Goal: Task Accomplishment & Management: Manage account settings

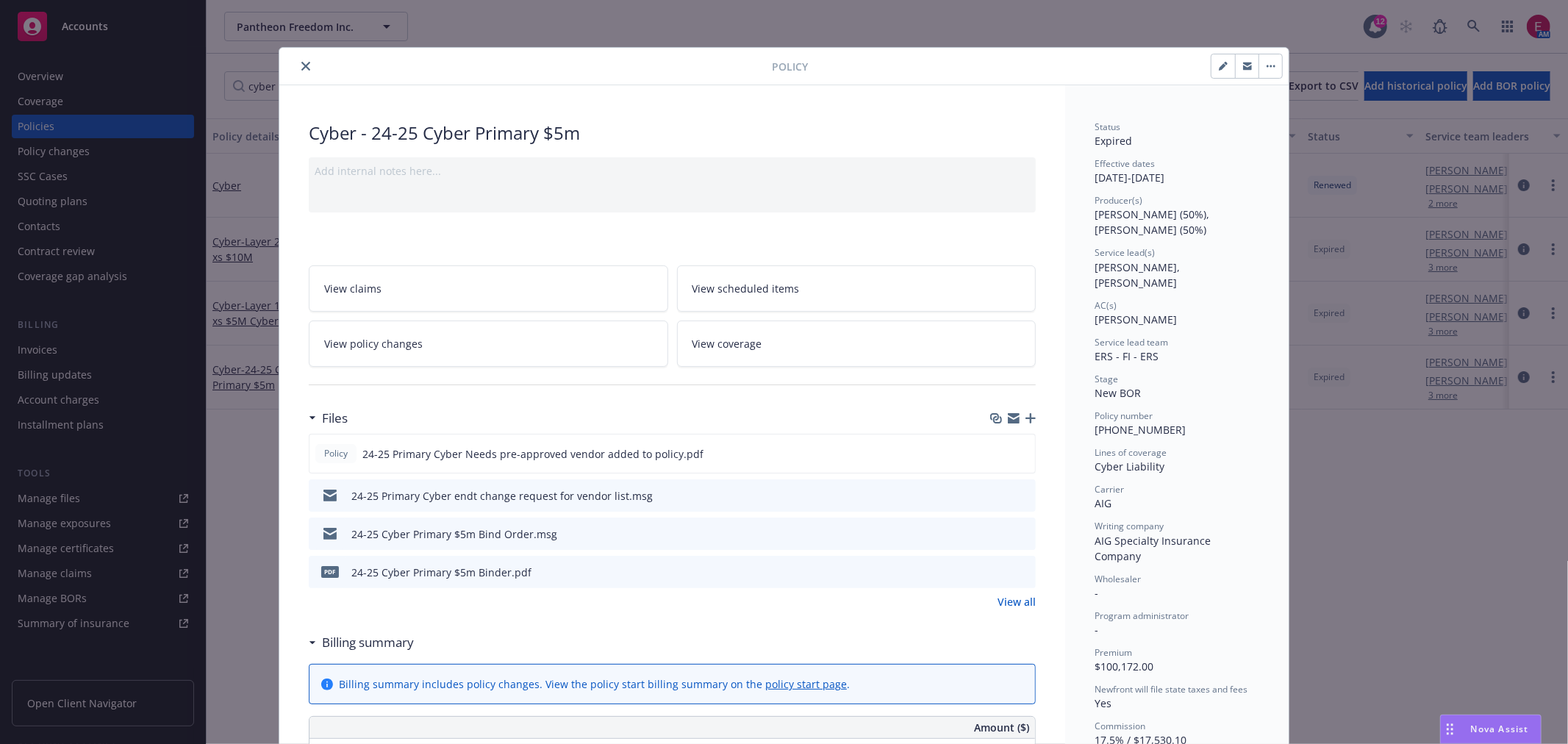
drag, startPoint x: 0, startPoint y: 0, endPoint x: 1429, endPoint y: 34, distance: 1429.4
click at [1400, 48] on div "Policy Cyber - 24-25 Cyber Primary $5m Add internal notes here... View claims V…" at bounding box center [784, 372] width 1568 height 744
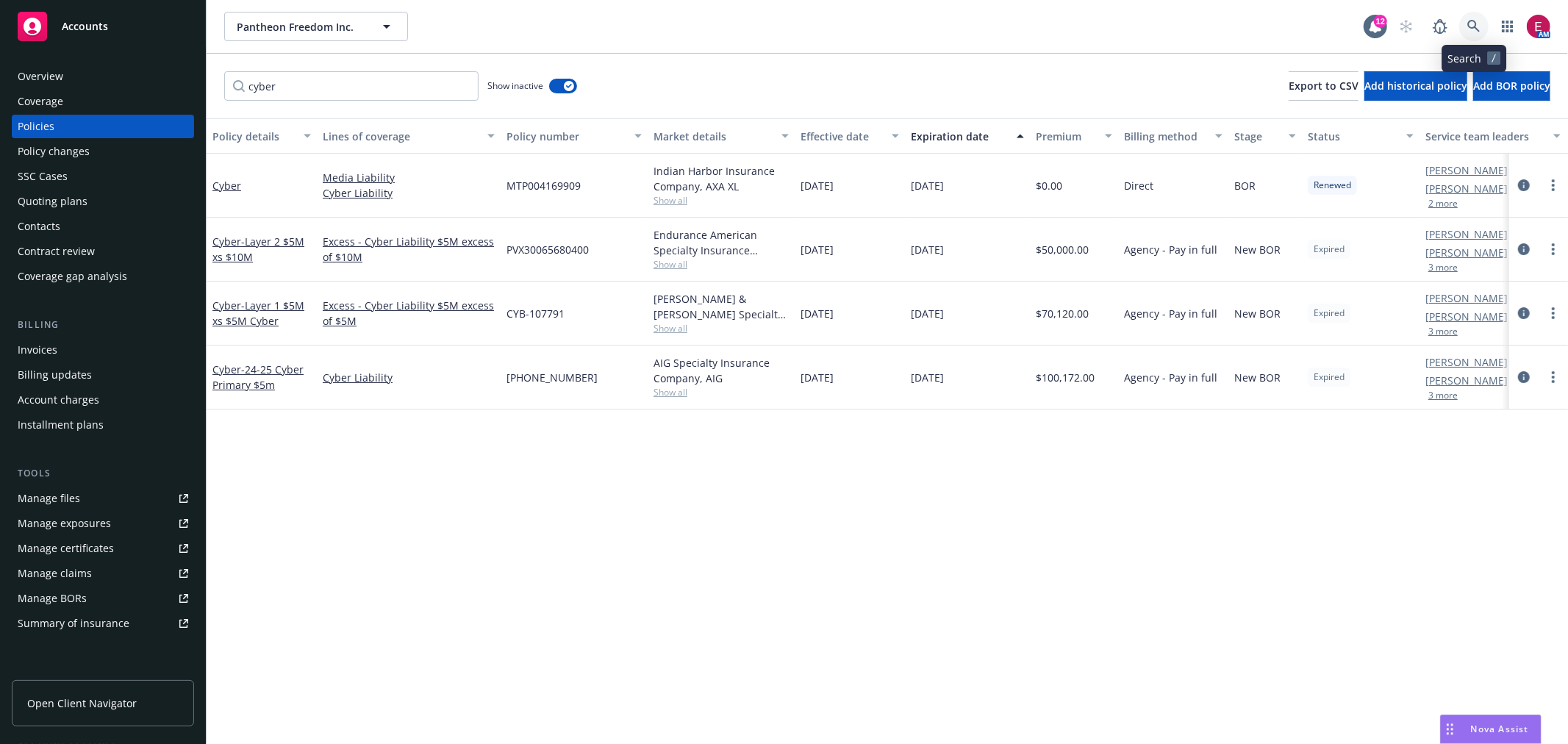
click at [1475, 22] on icon at bounding box center [1474, 26] width 12 height 12
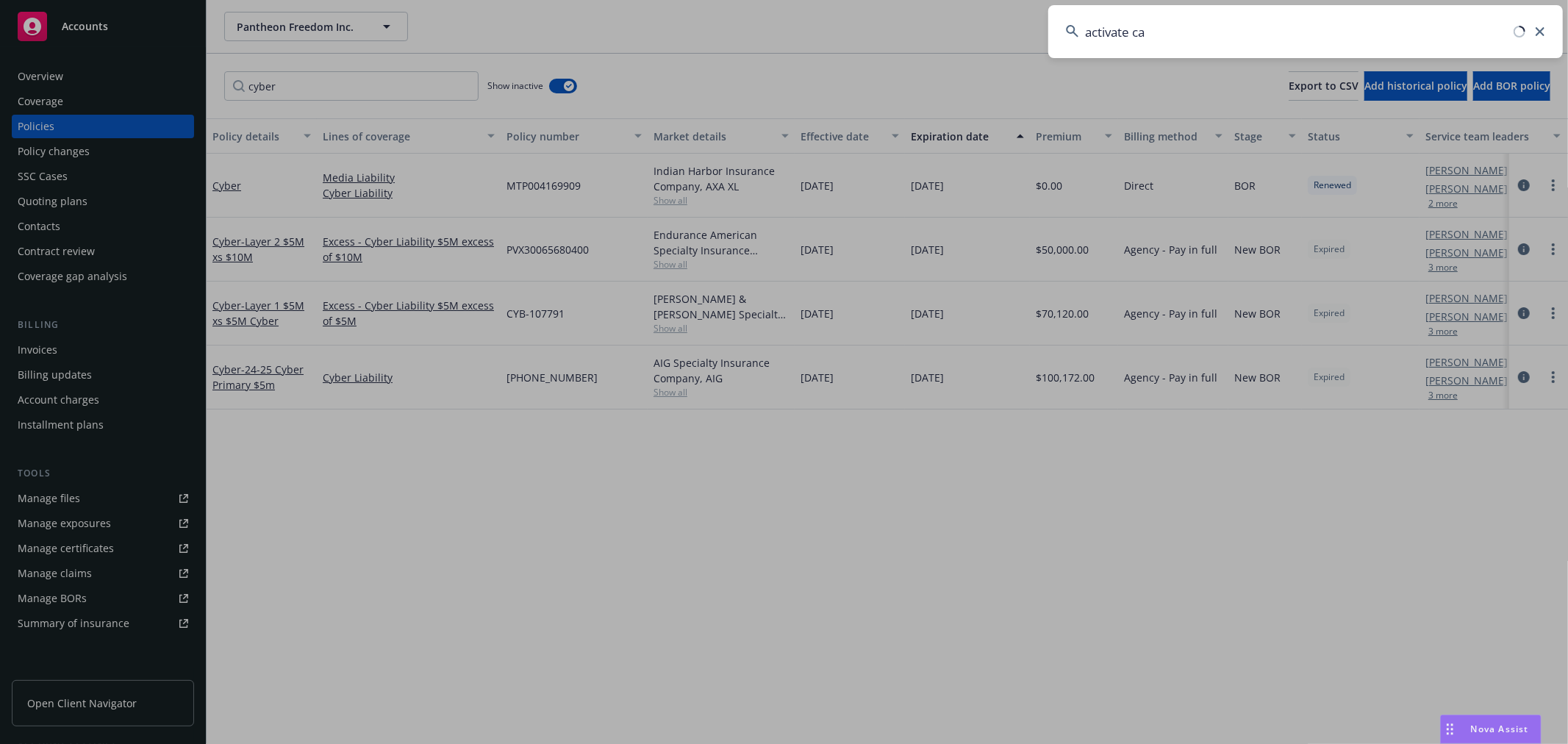
click at [1209, 28] on input "activate ca" at bounding box center [1305, 32] width 515 height 53
type input "activate capital"
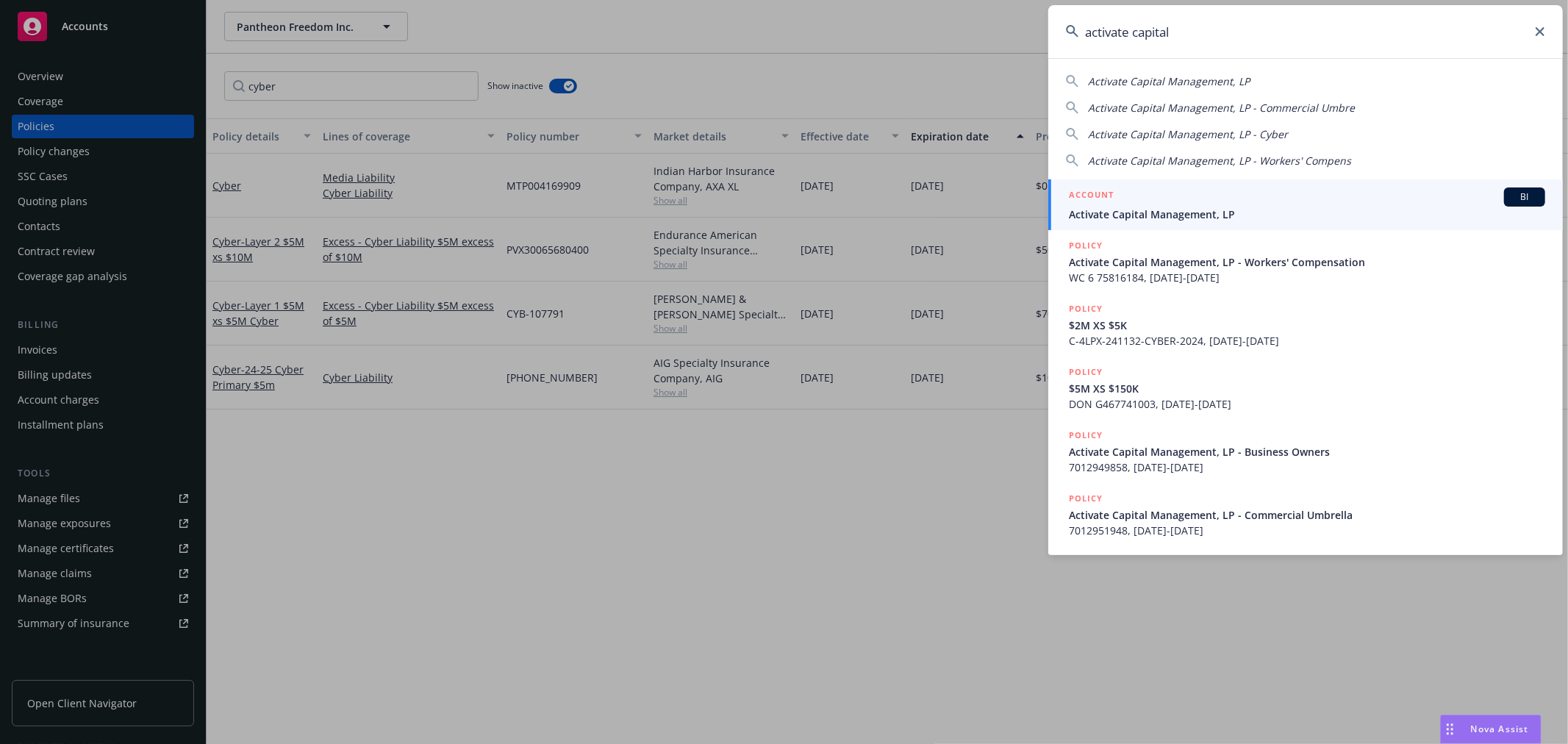
click at [1193, 207] on span "Activate Capital Management, LP" at bounding box center [1307, 214] width 477 height 16
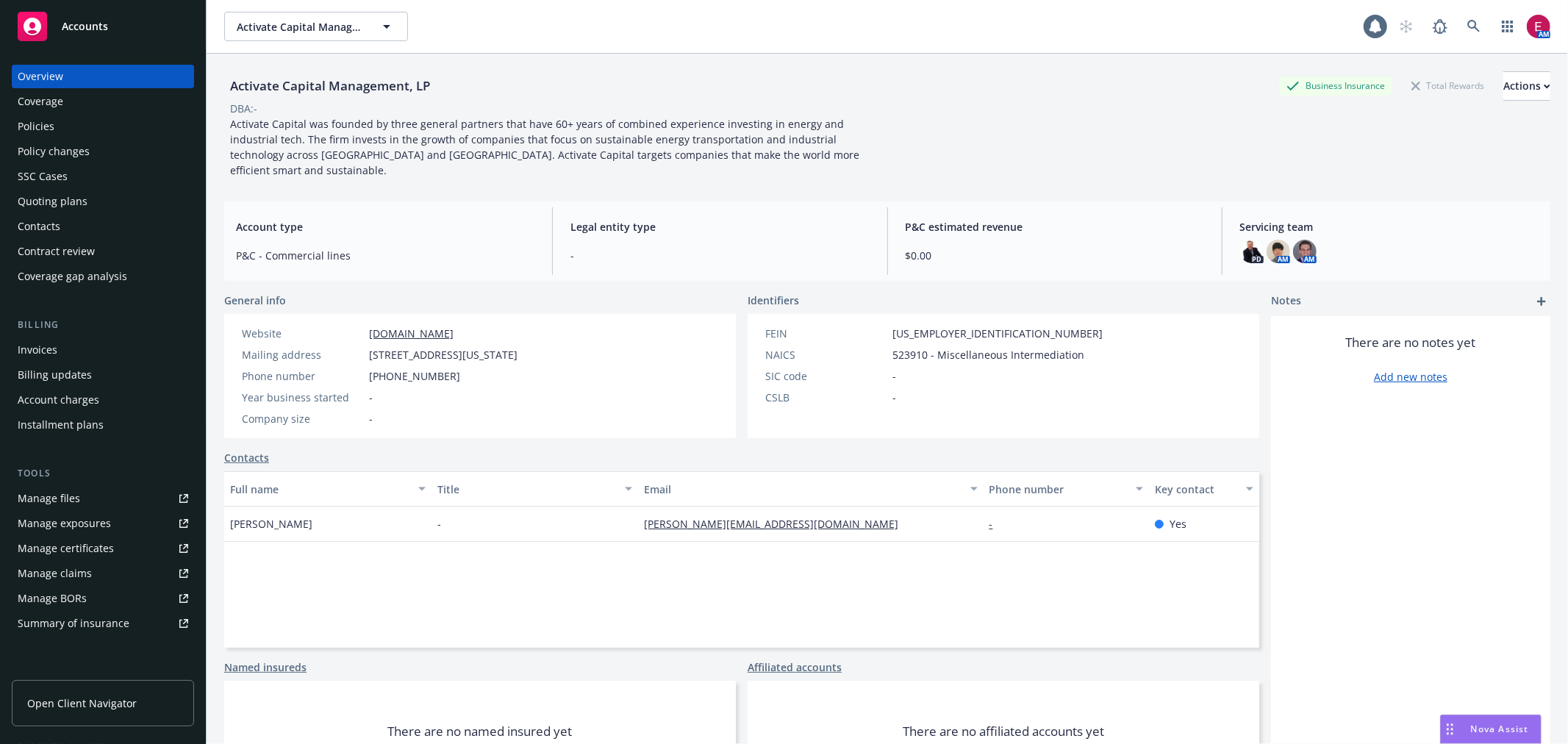
click at [49, 134] on div "Policies" at bounding box center [36, 126] width 37 height 23
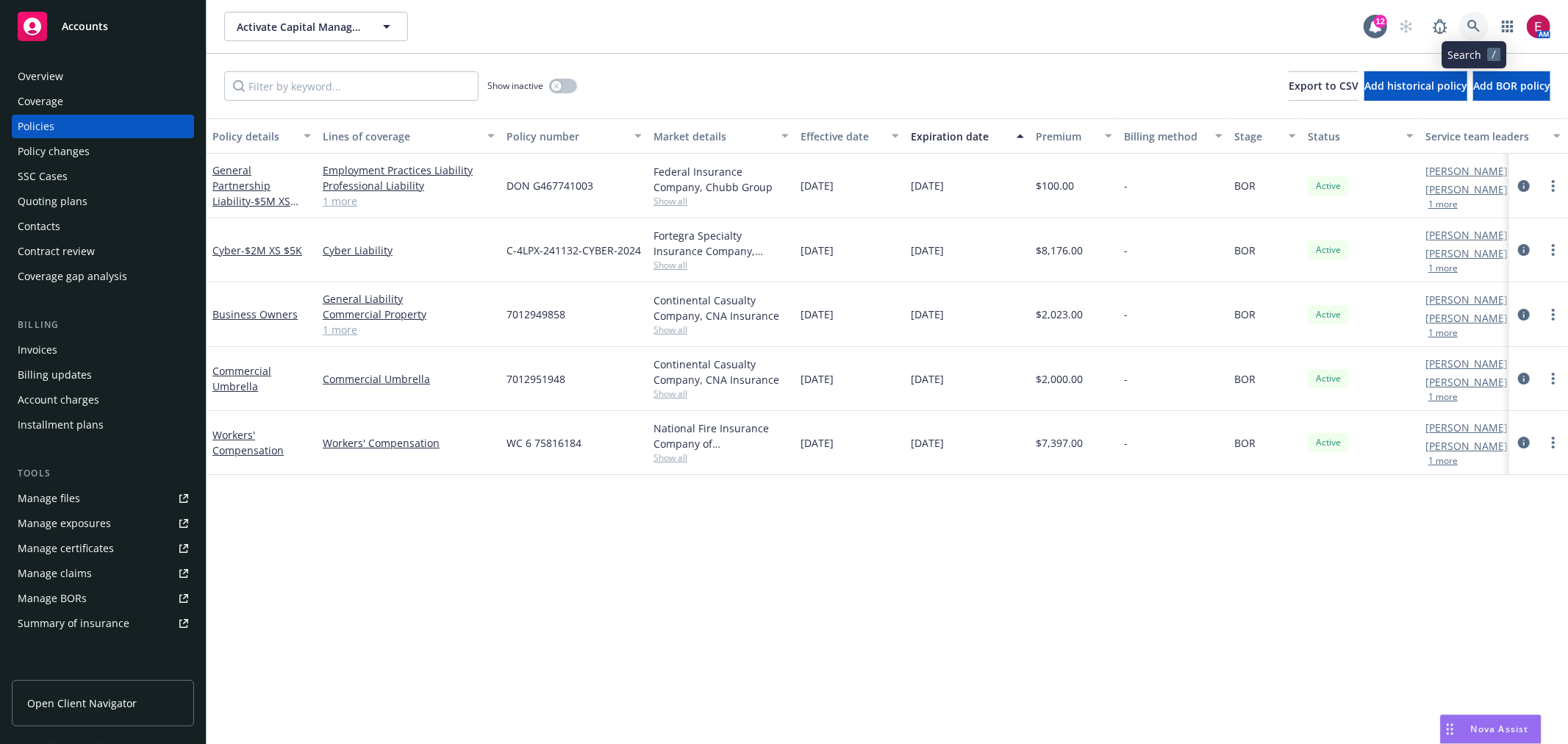
click at [1471, 18] on link at bounding box center [1475, 26] width 30 height 30
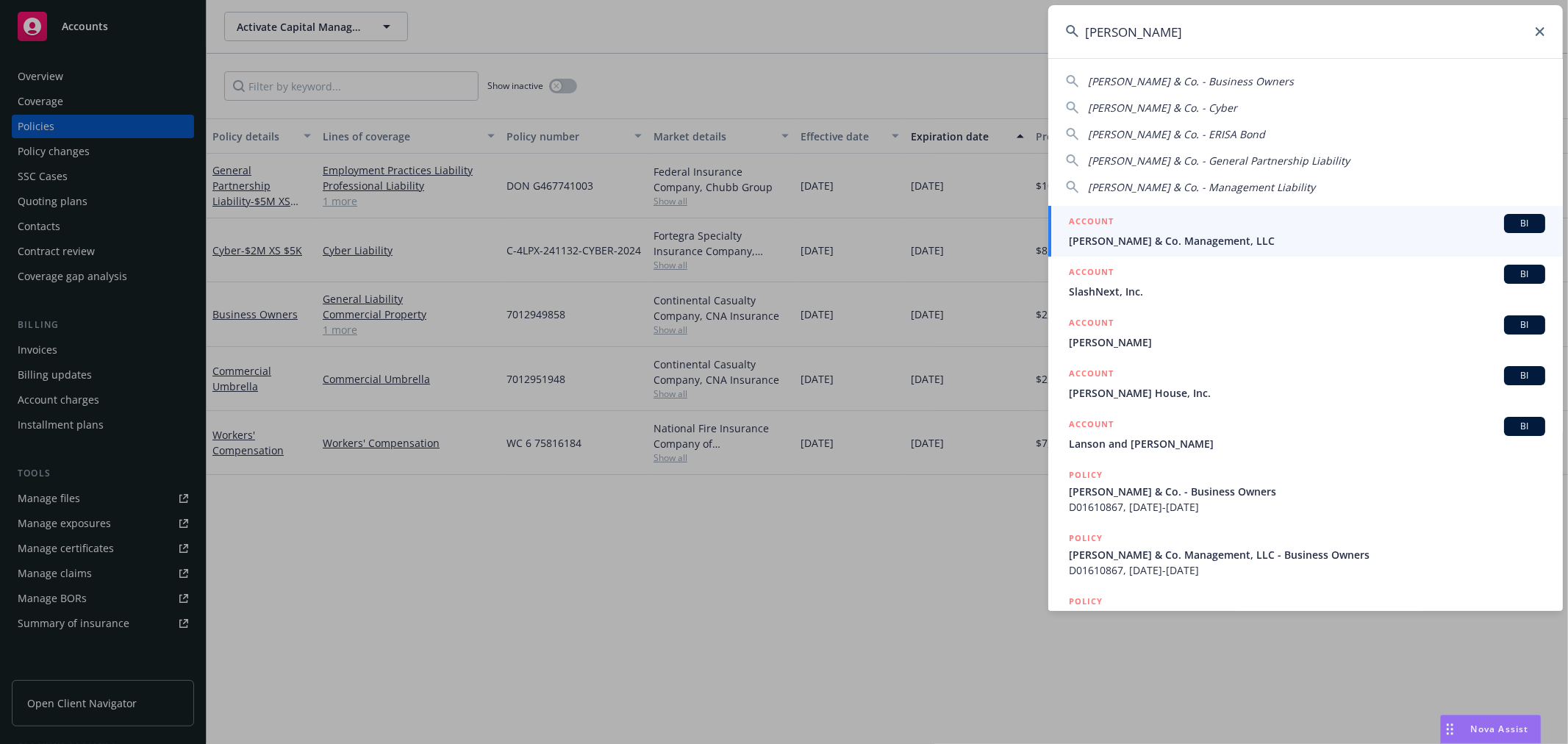
type input "slauson"
click at [1149, 224] on div "ACCOUNT BI" at bounding box center [1307, 224] width 477 height 19
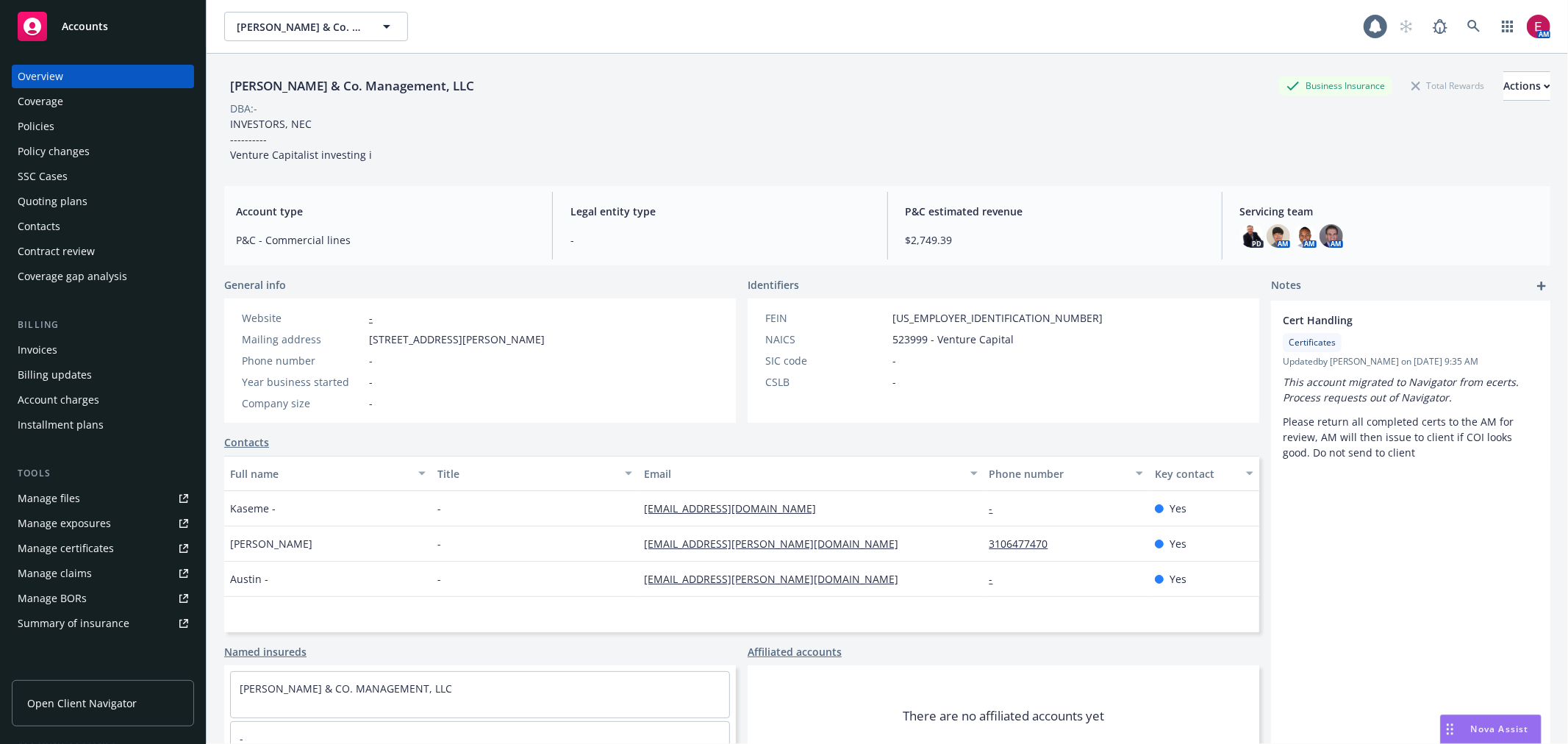
click at [39, 204] on div "Quoting plans" at bounding box center [53, 202] width 70 height 23
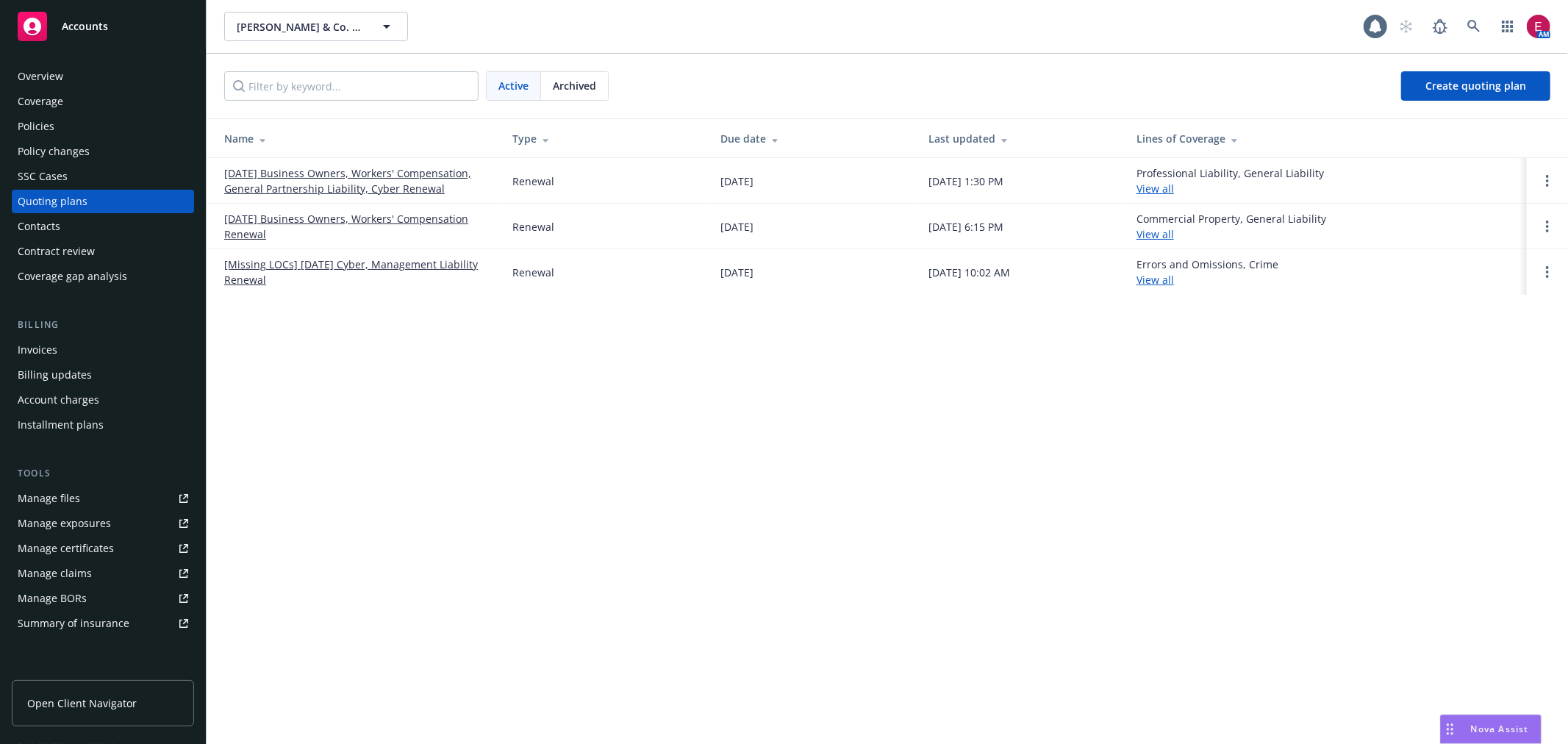
drag, startPoint x: 337, startPoint y: 203, endPoint x: 339, endPoint y: 182, distance: 21.1
click at [337, 203] on td "[DATE] Business Owners, Workers' Compensation, General Partnership Liability, C…" at bounding box center [354, 181] width 294 height 46
click at [339, 182] on link "[DATE] Business Owners, Workers' Compensation, General Partnership Liability, C…" at bounding box center [357, 181] width 265 height 31
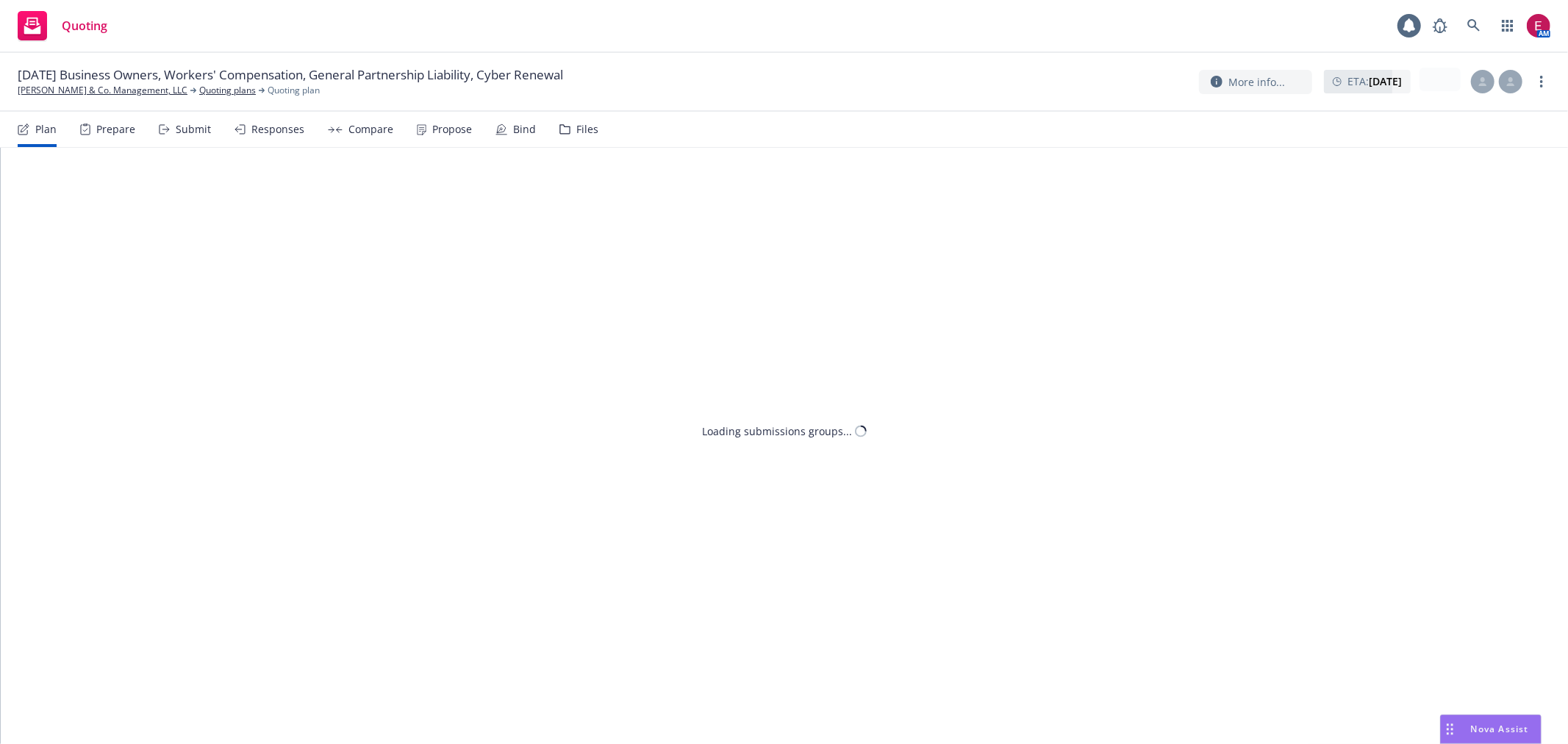
click at [445, 144] on div "Propose" at bounding box center [444, 129] width 55 height 35
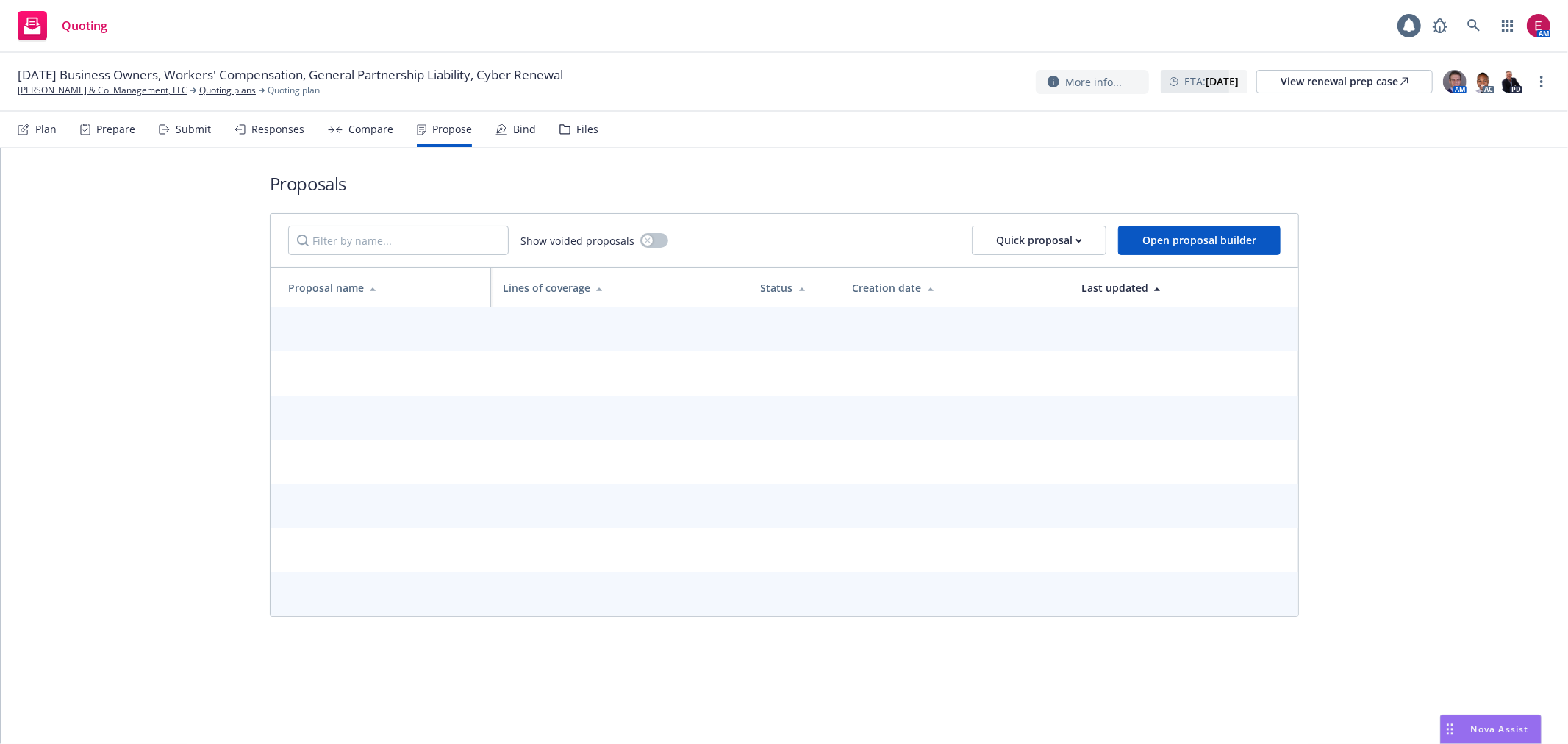
drag, startPoint x: 489, startPoint y: 133, endPoint x: 520, endPoint y: 130, distance: 31.1
click at [490, 133] on div "Plan Prepare Submit Responses Compare Propose Bind Files" at bounding box center [308, 129] width 581 height 35
click at [523, 130] on div "Bind" at bounding box center [524, 129] width 23 height 12
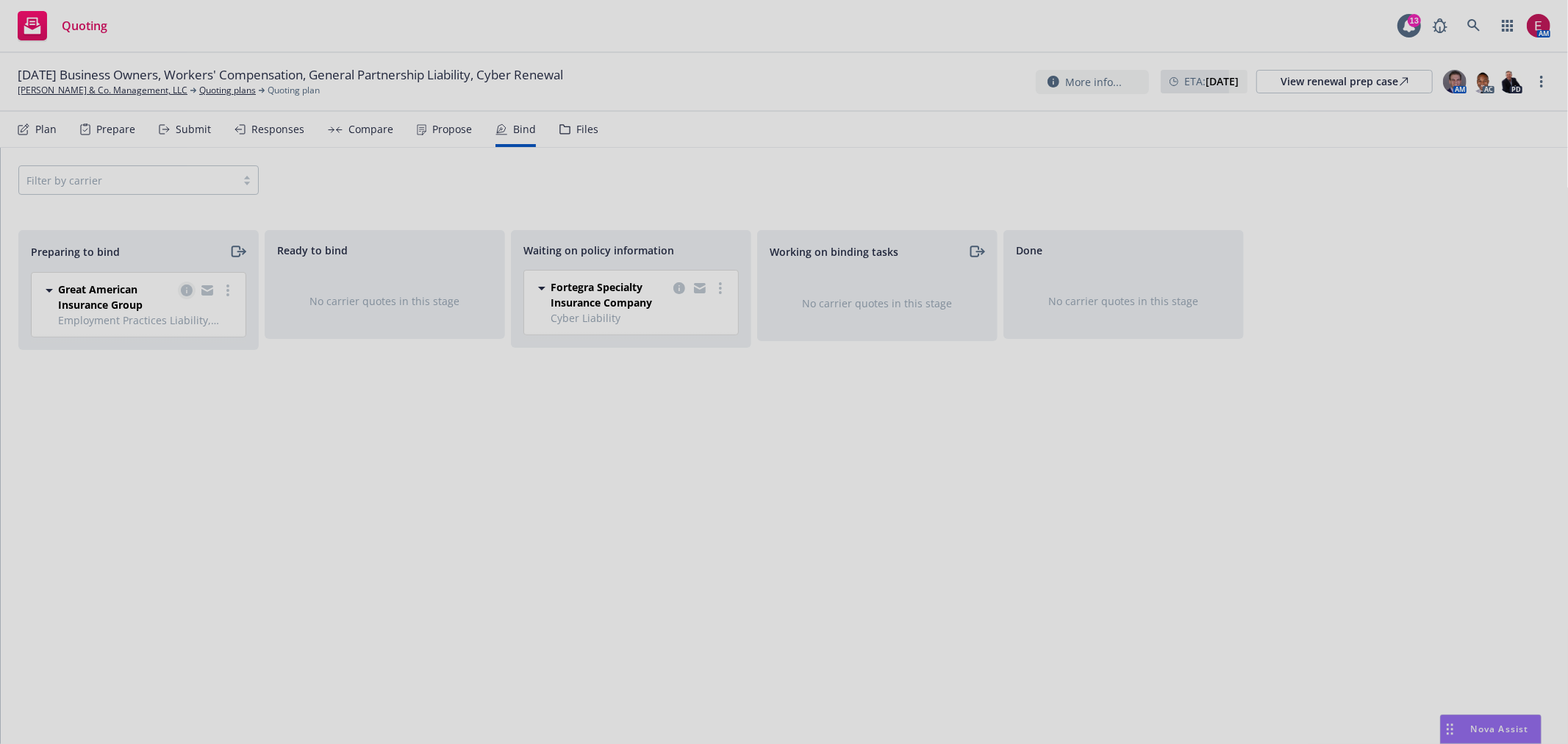
click at [182, 284] on div at bounding box center [784, 372] width 1568 height 744
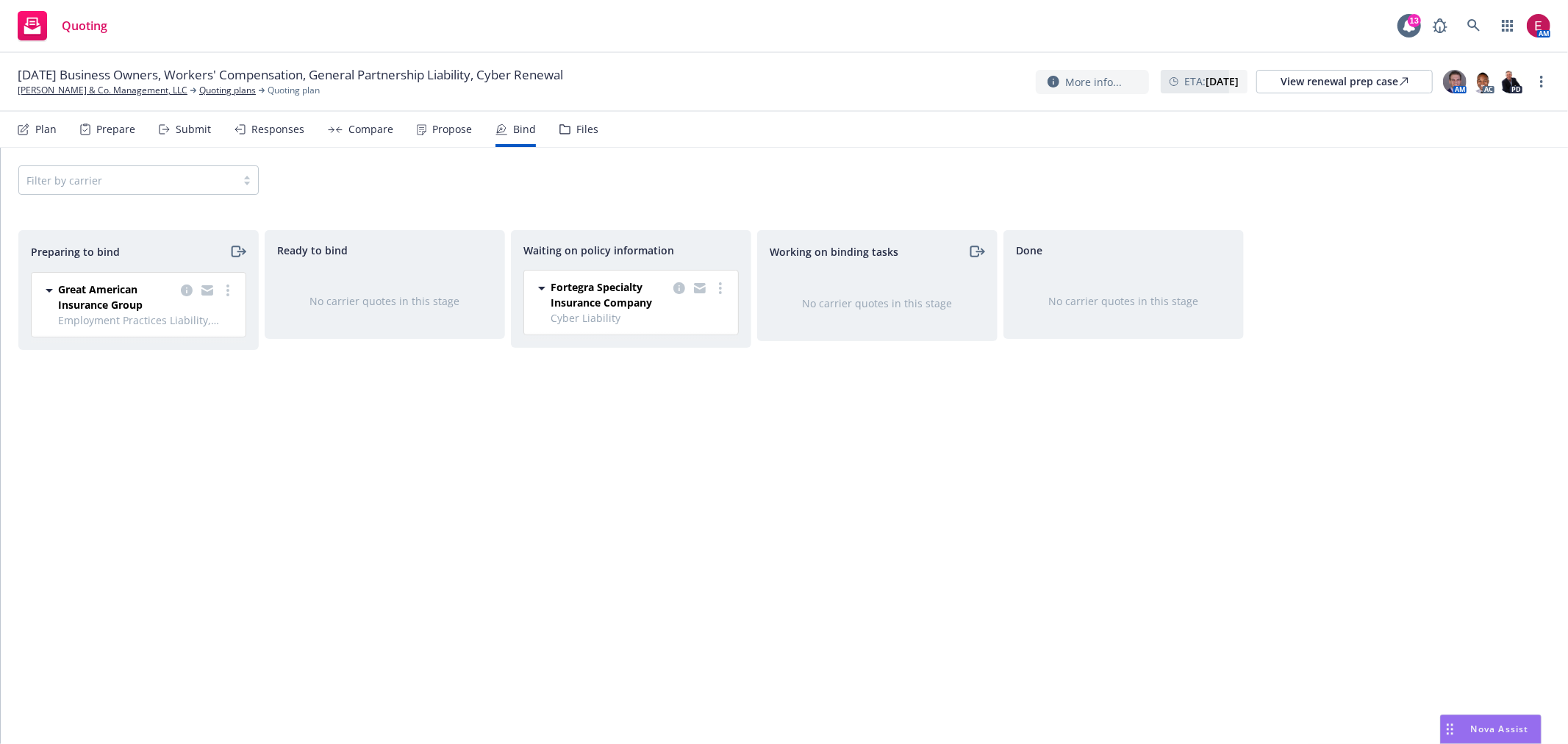
click at [564, 125] on icon at bounding box center [565, 129] width 11 height 10
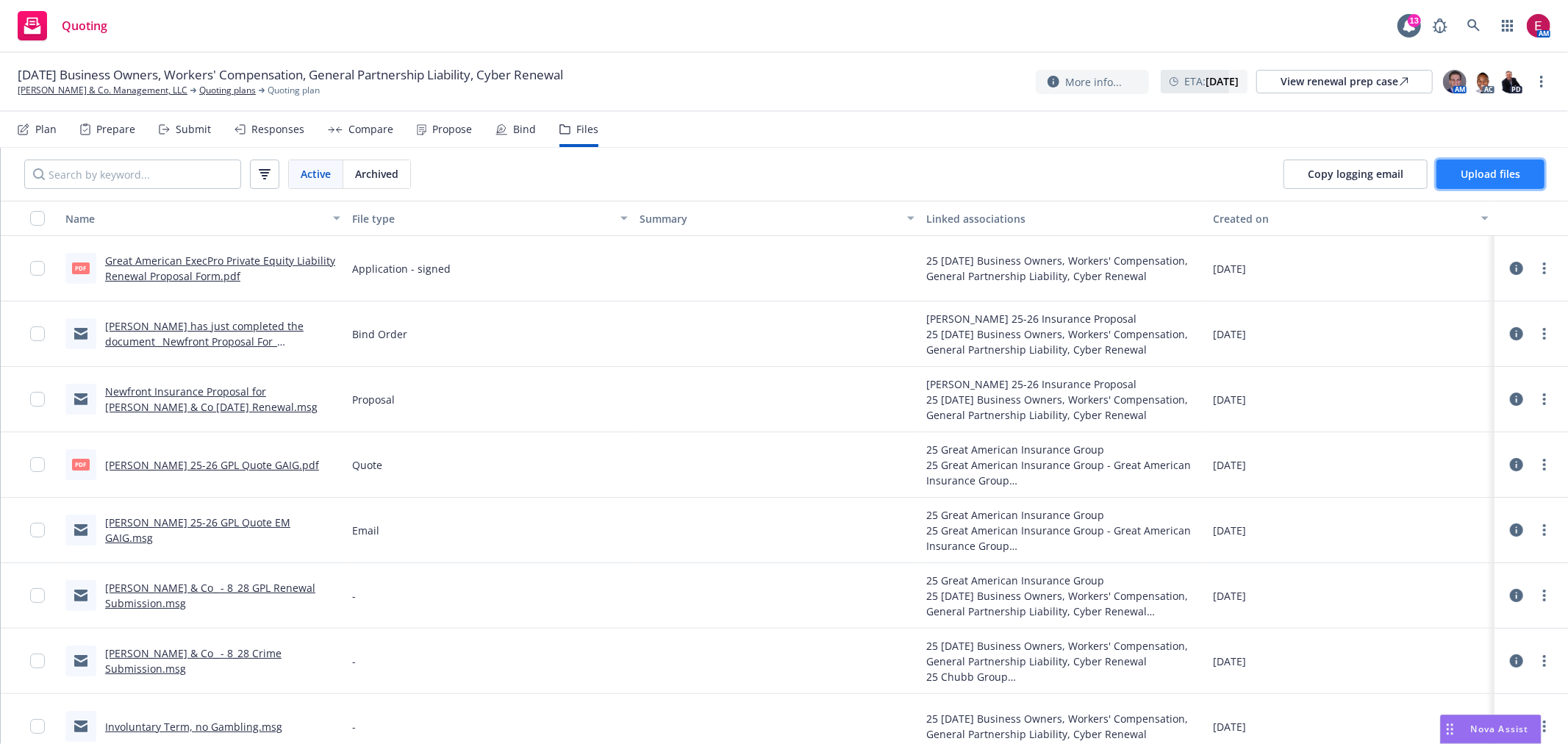
click at [1495, 177] on span "Upload files" at bounding box center [1491, 174] width 59 height 14
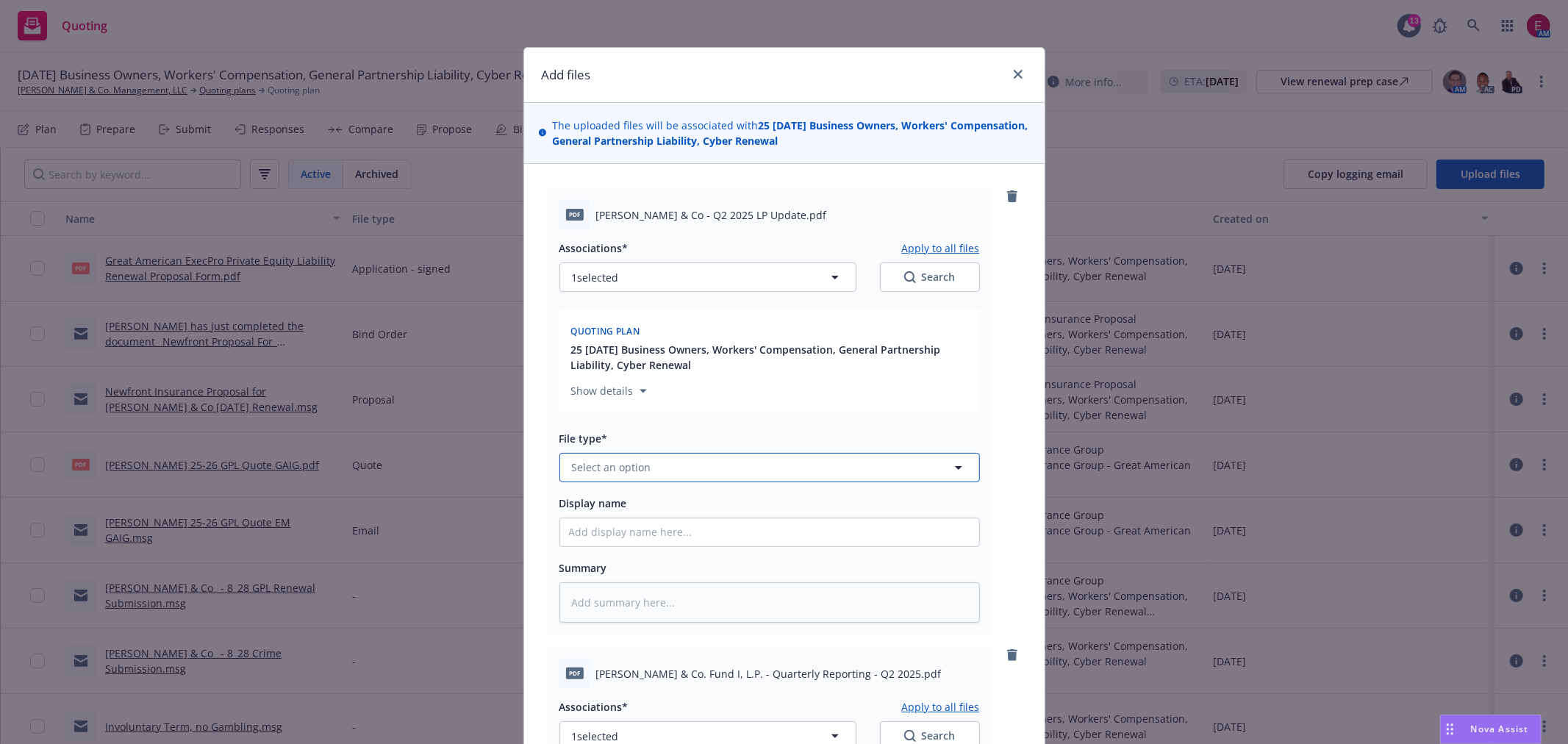
click at [652, 460] on button "Select an option" at bounding box center [770, 467] width 421 height 30
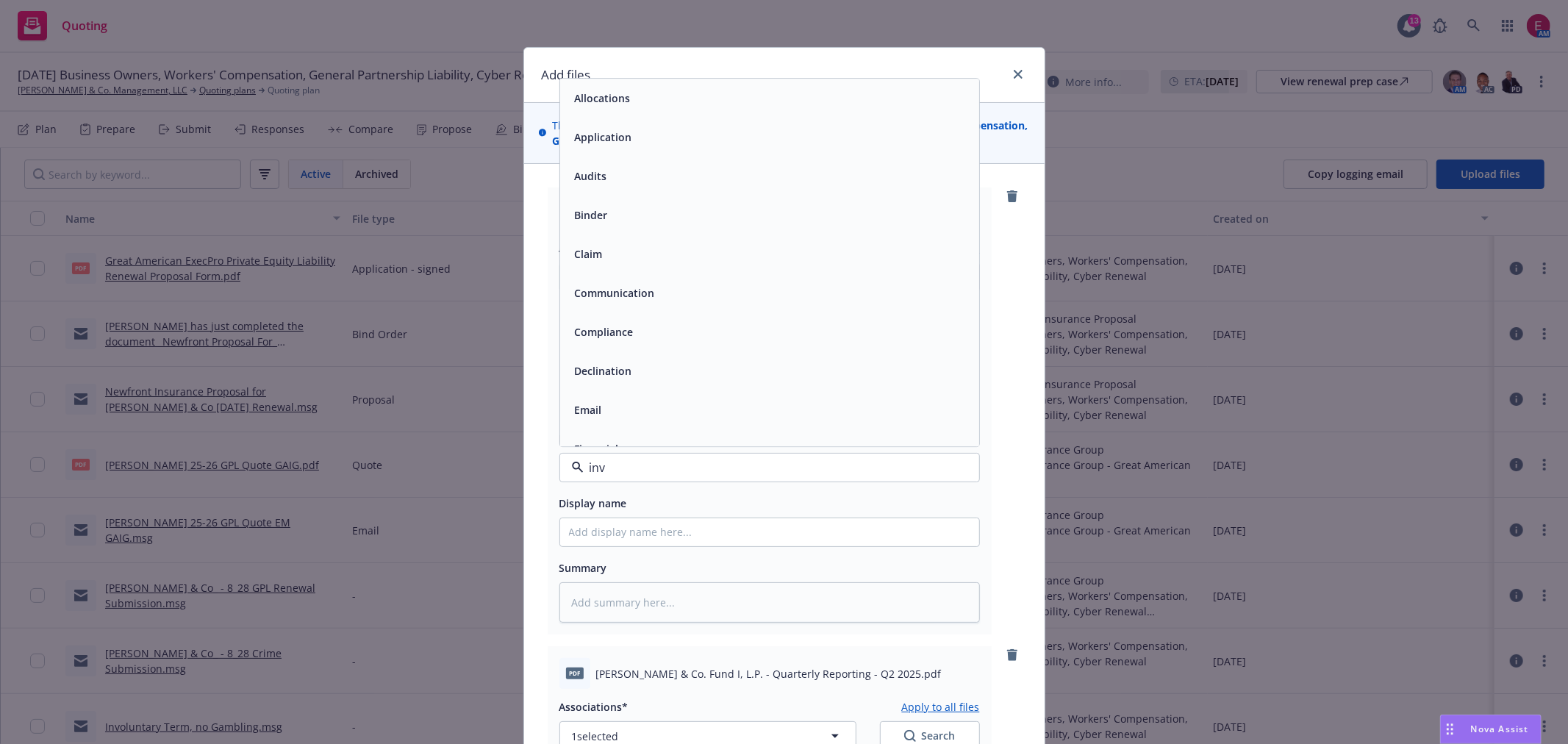
type input "inve"
type textarea "x"
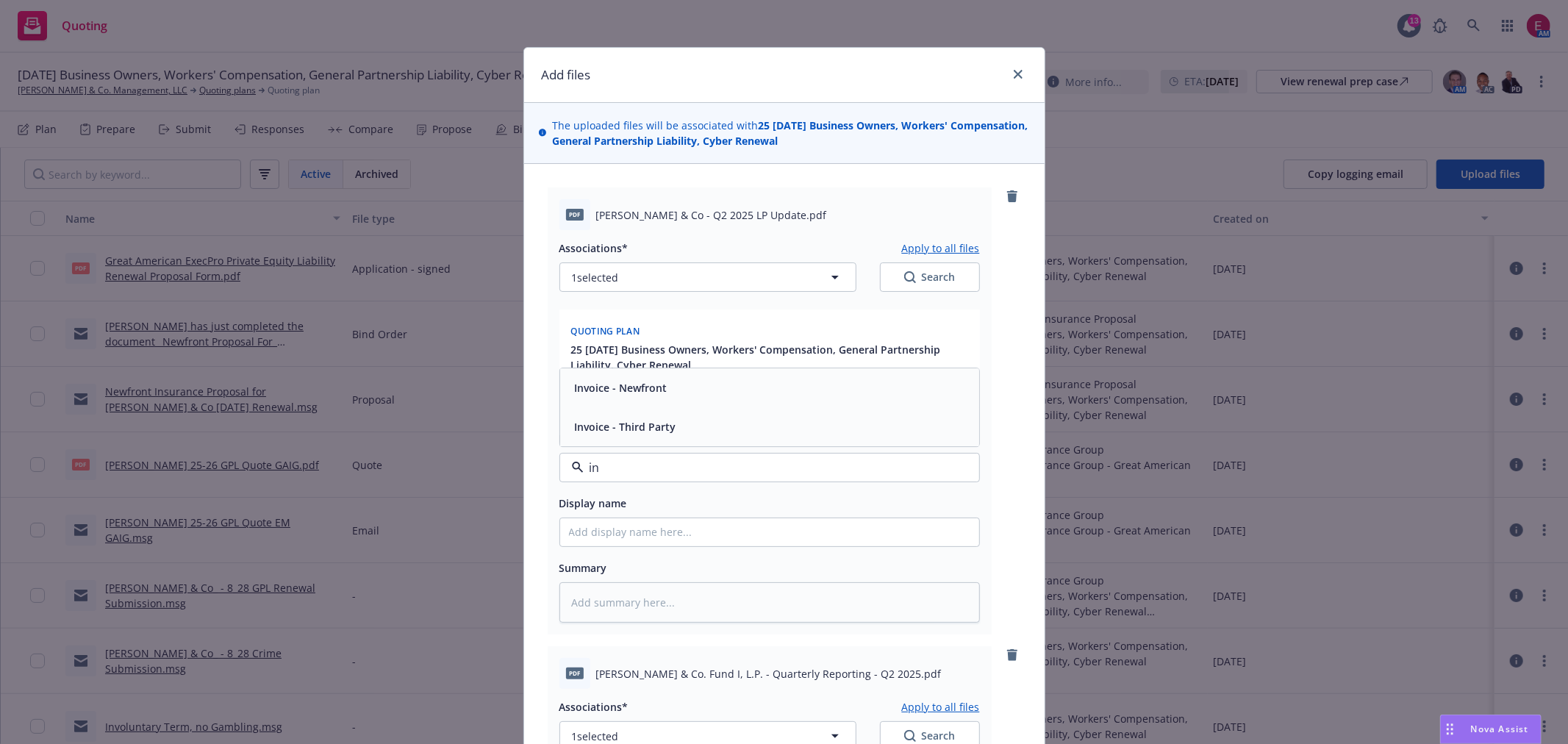
type input "i"
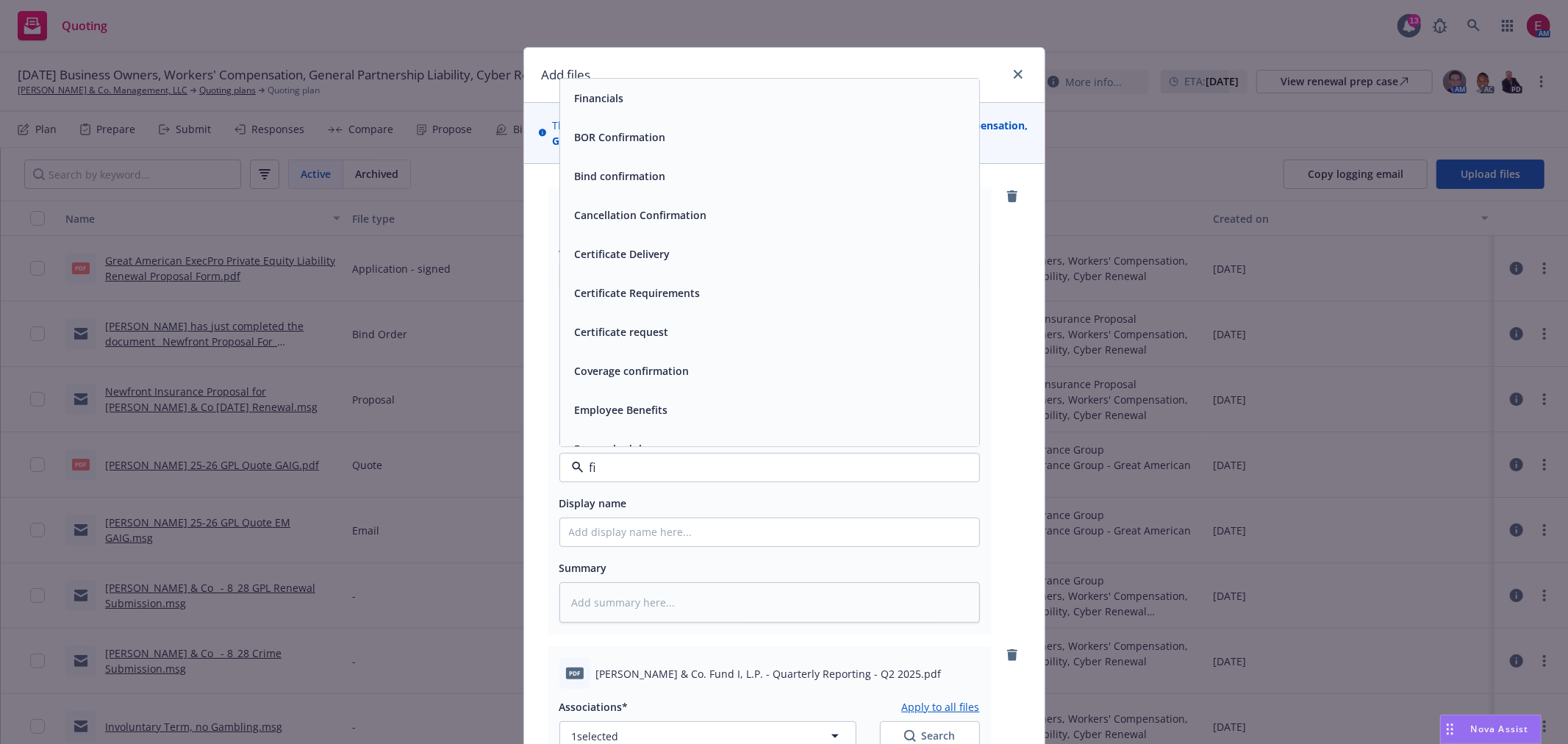
type input "fin"
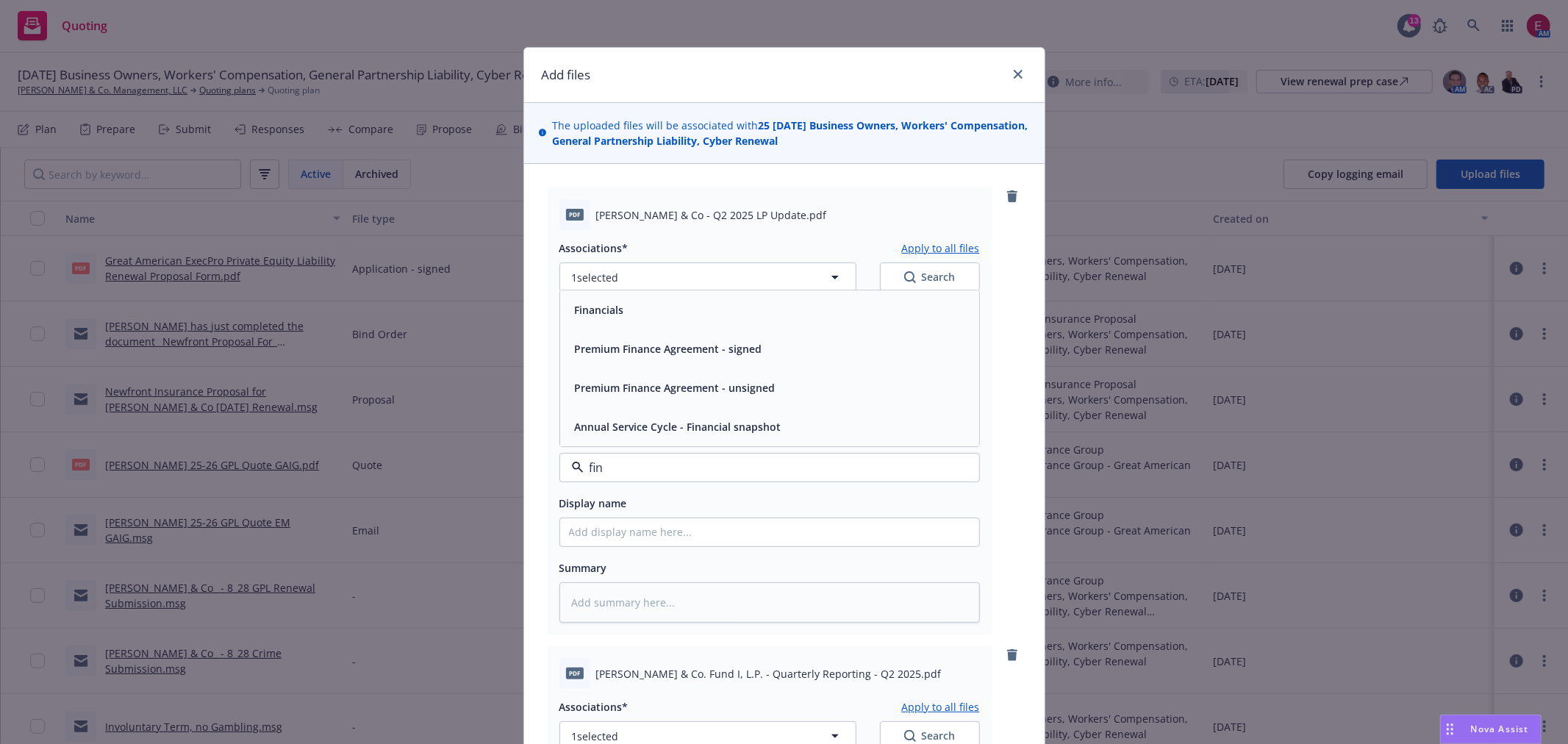
drag, startPoint x: 646, startPoint y: 474, endPoint x: 562, endPoint y: 449, distance: 87.6
click at [548, 462] on div "pdf [PERSON_NAME] & Co - Q2 2025 LP Update.pdf Associations* Apply to all files…" at bounding box center [770, 411] width 444 height 447
click at [619, 309] on div "Financials" at bounding box center [598, 309] width 58 height 21
type textarea "x"
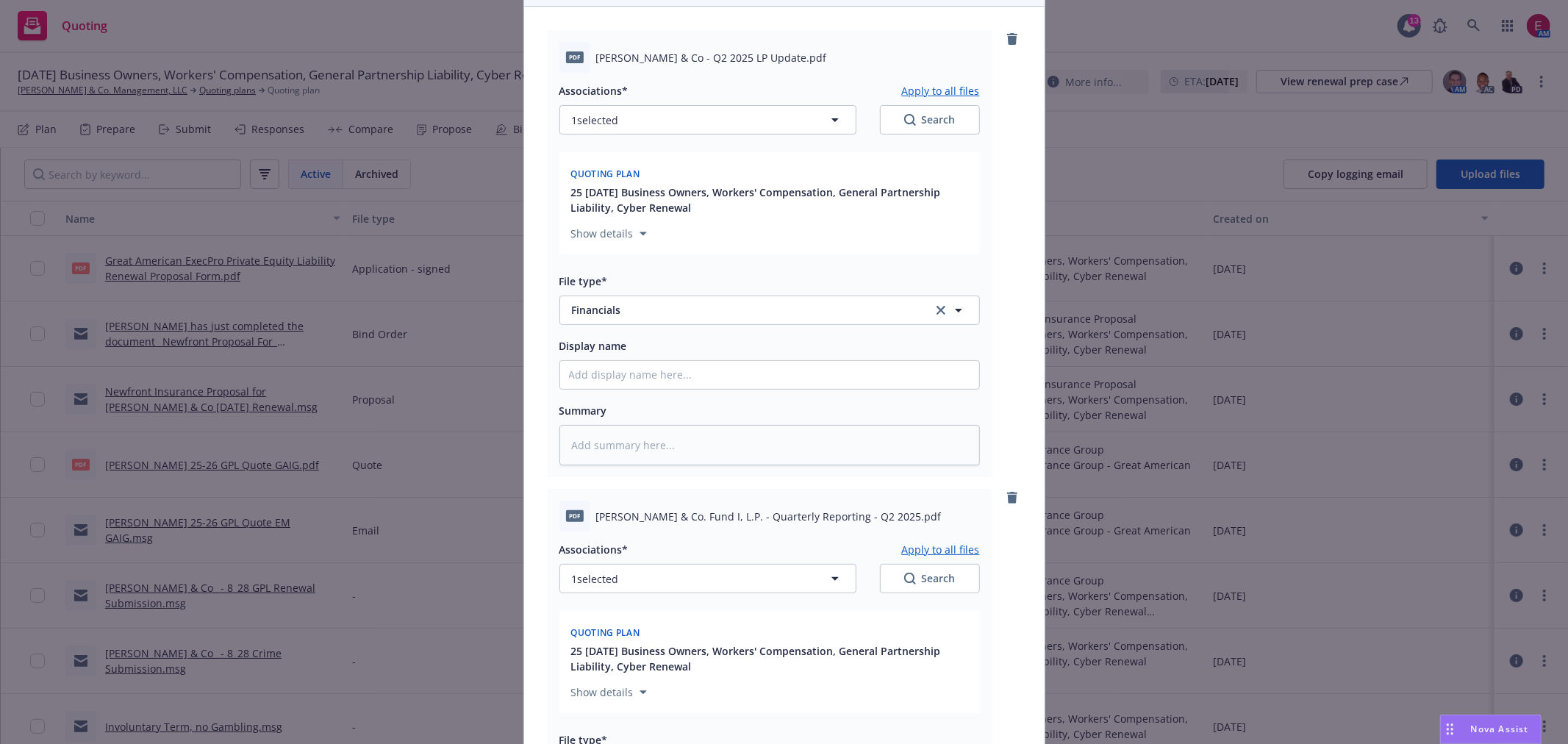
scroll to position [326, 0]
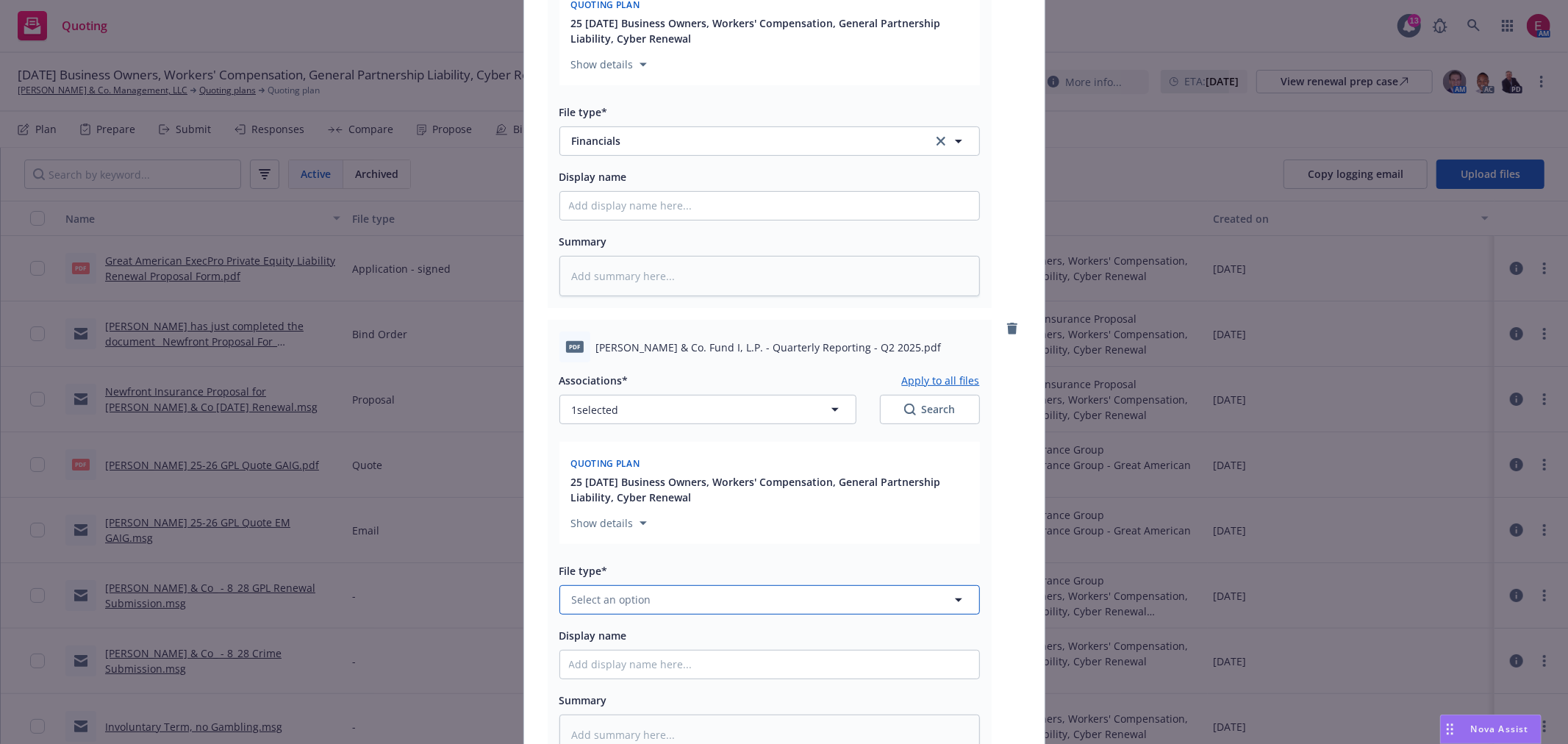
click at [637, 605] on span "Select an option" at bounding box center [611, 600] width 79 height 16
paste input "fin"
type input "fin"
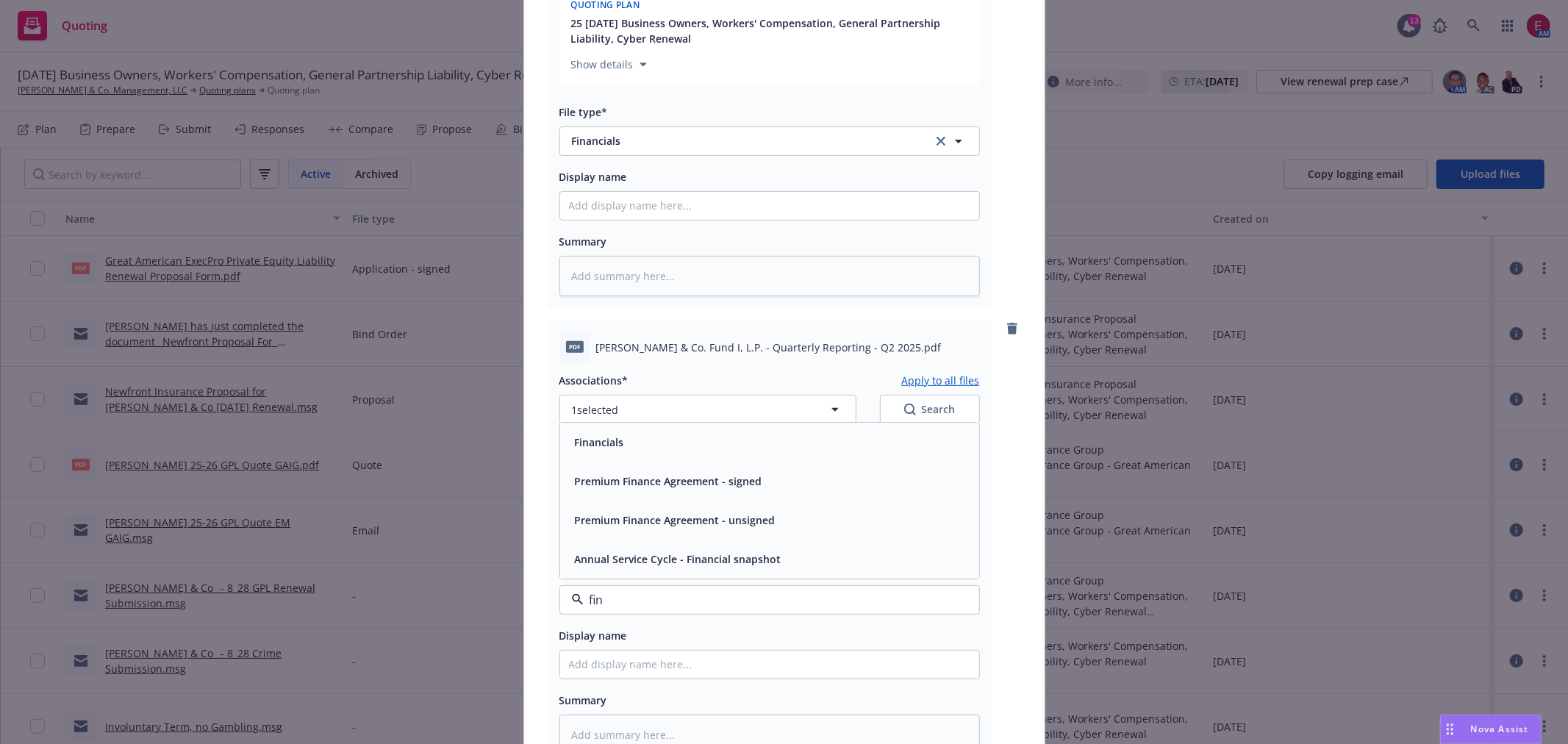
click at [616, 441] on span "Financials" at bounding box center [599, 443] width 49 height 16
type textarea "x"
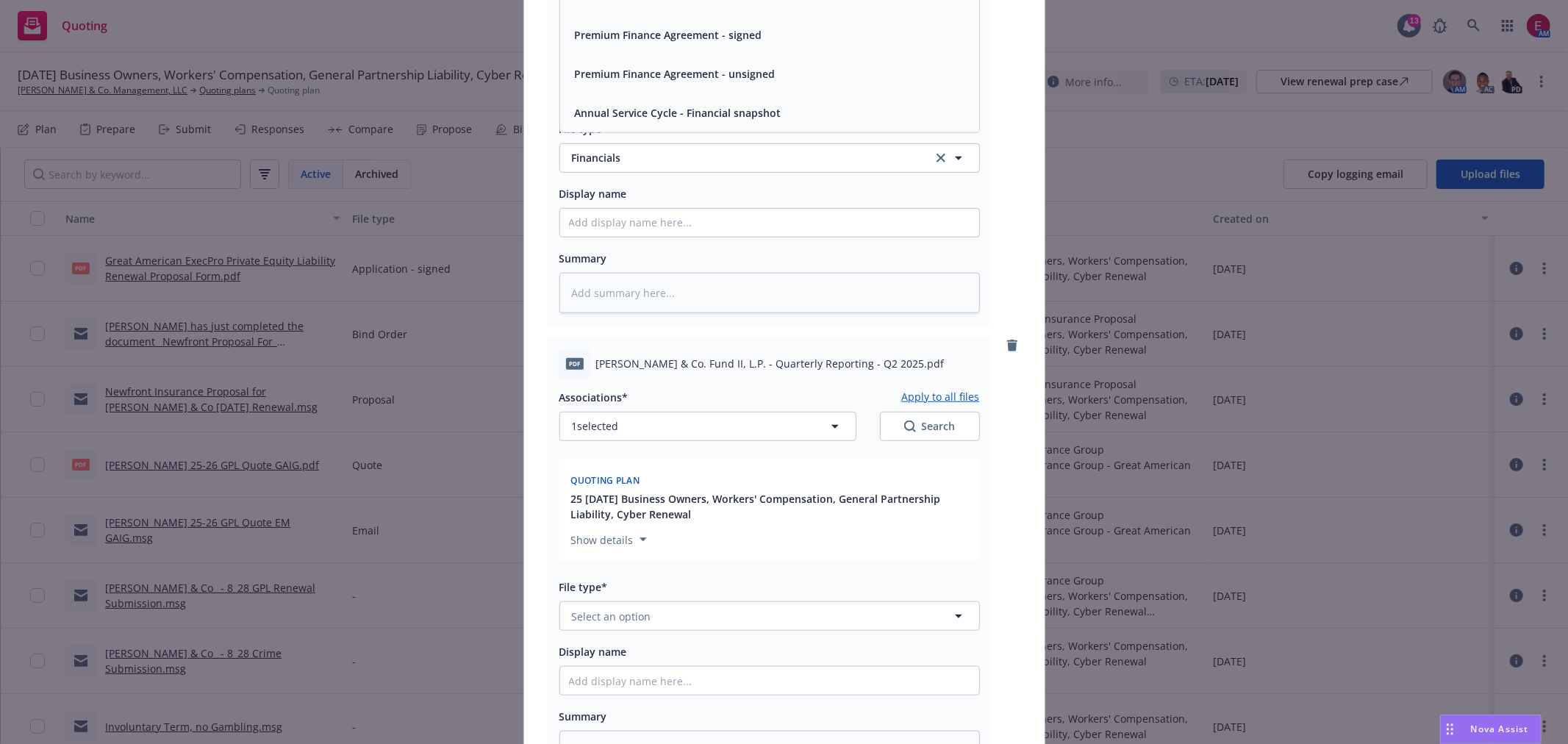
scroll to position [817, 0]
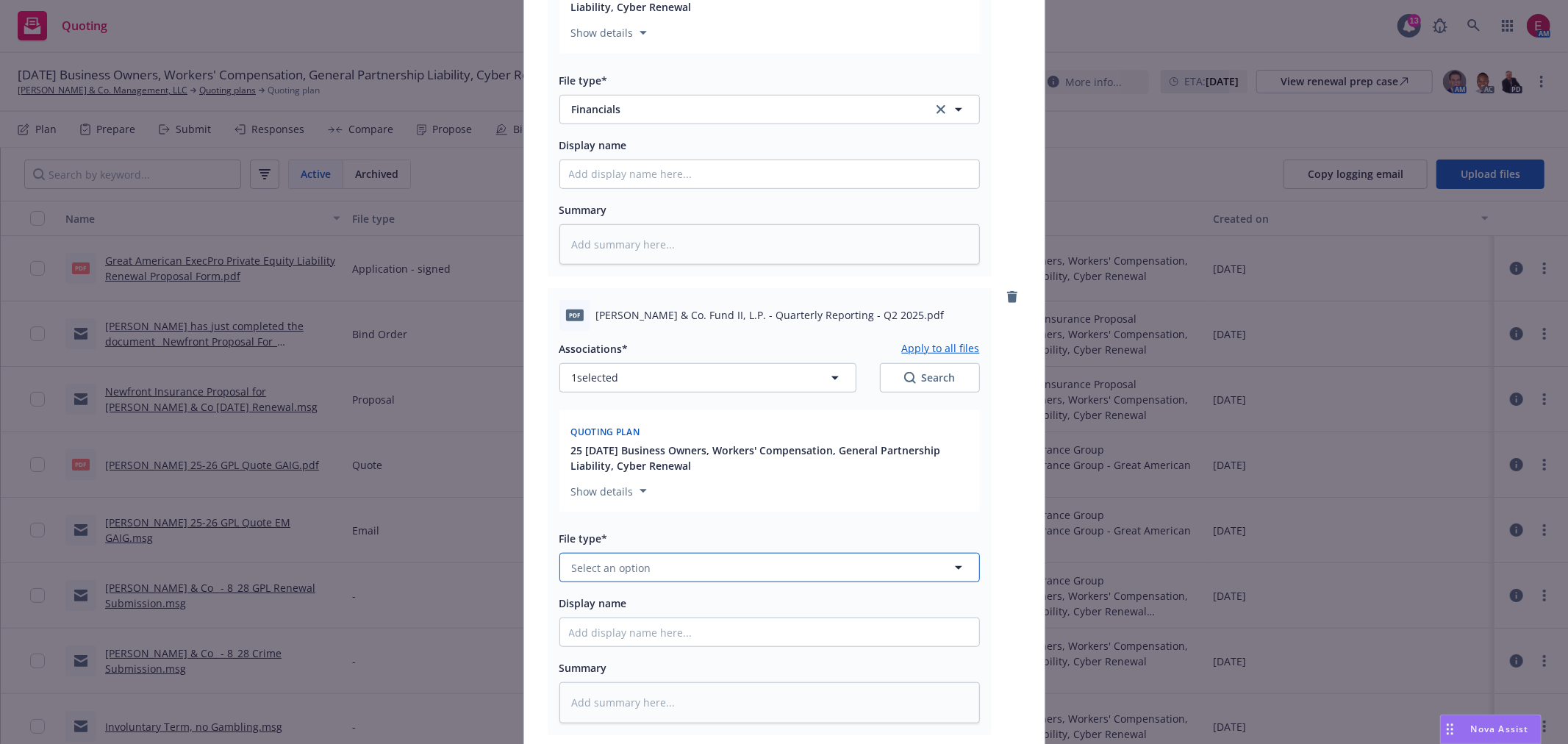
click at [643, 572] on button "Select an option" at bounding box center [770, 568] width 421 height 30
paste input "fin"
type input "fin"
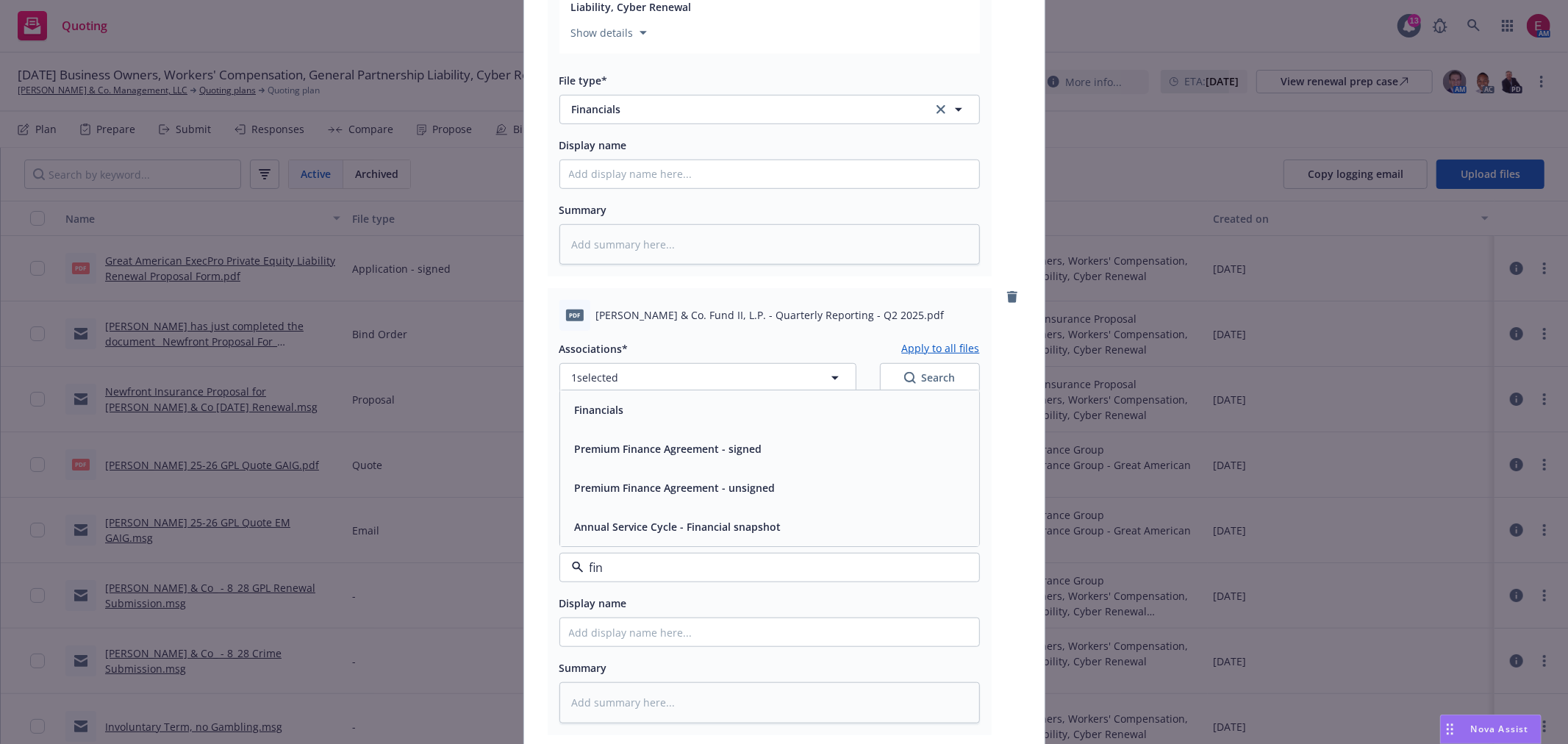
click at [633, 414] on div "Financials" at bounding box center [770, 410] width 401 height 21
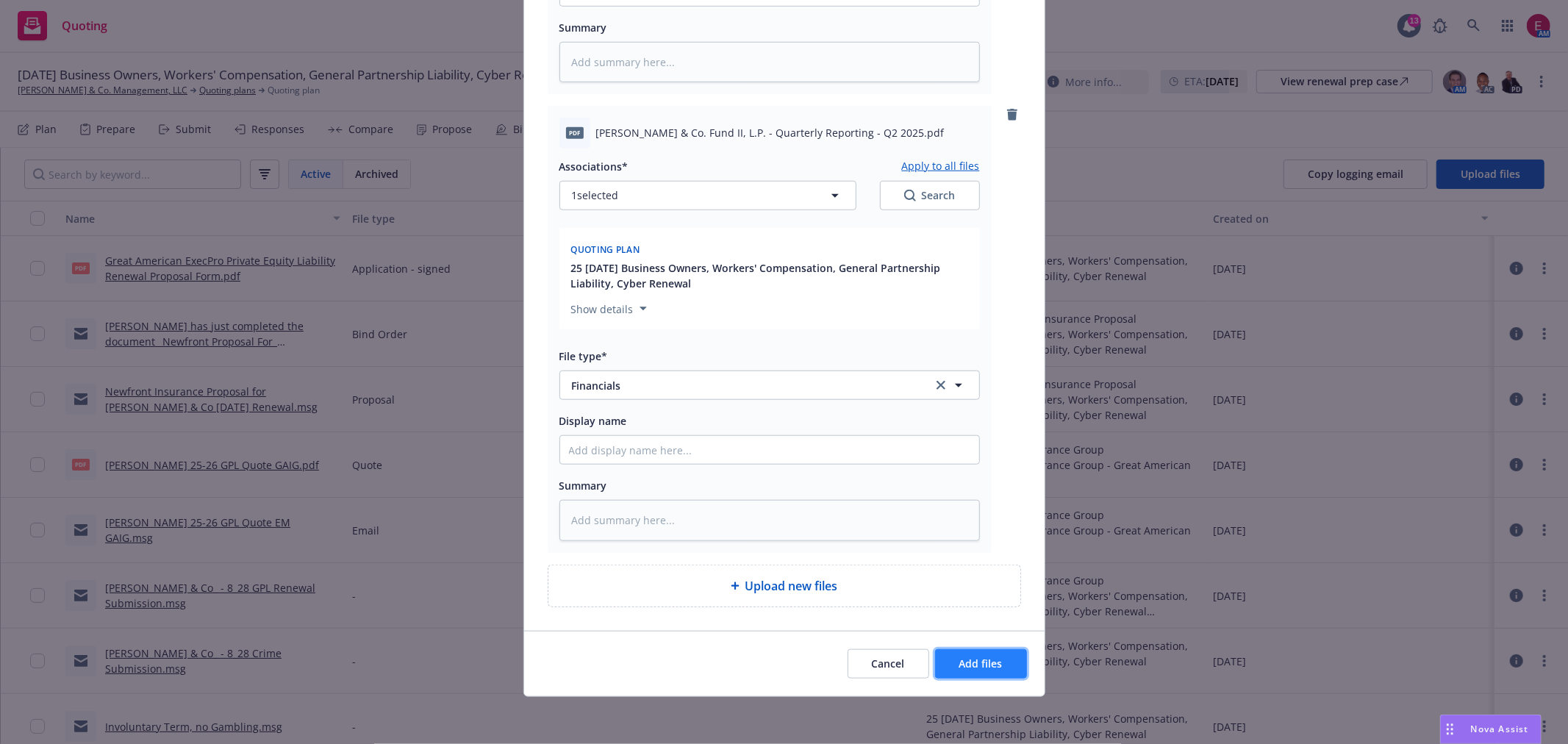
click at [971, 667] on span "Add files" at bounding box center [981, 664] width 44 height 14
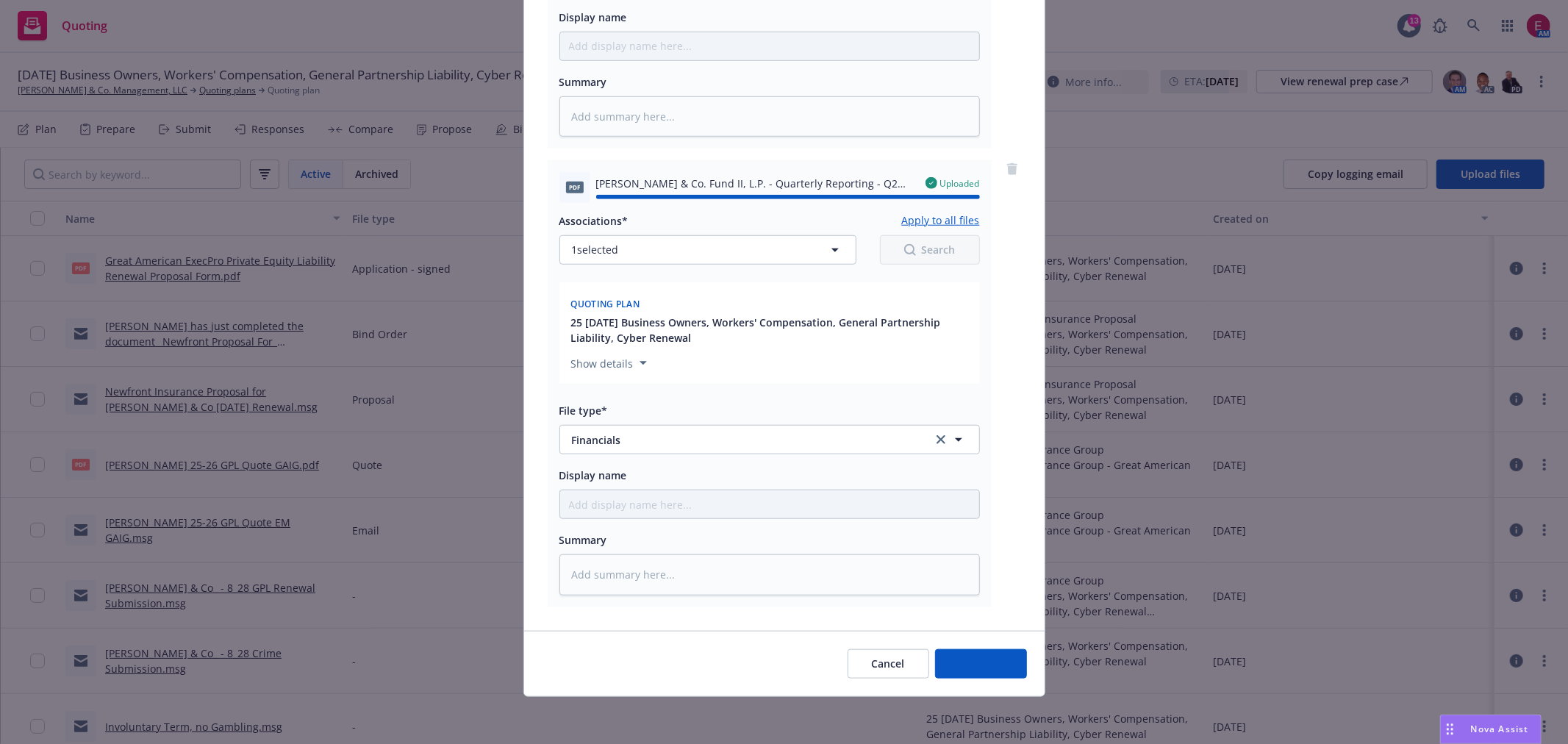
type textarea "x"
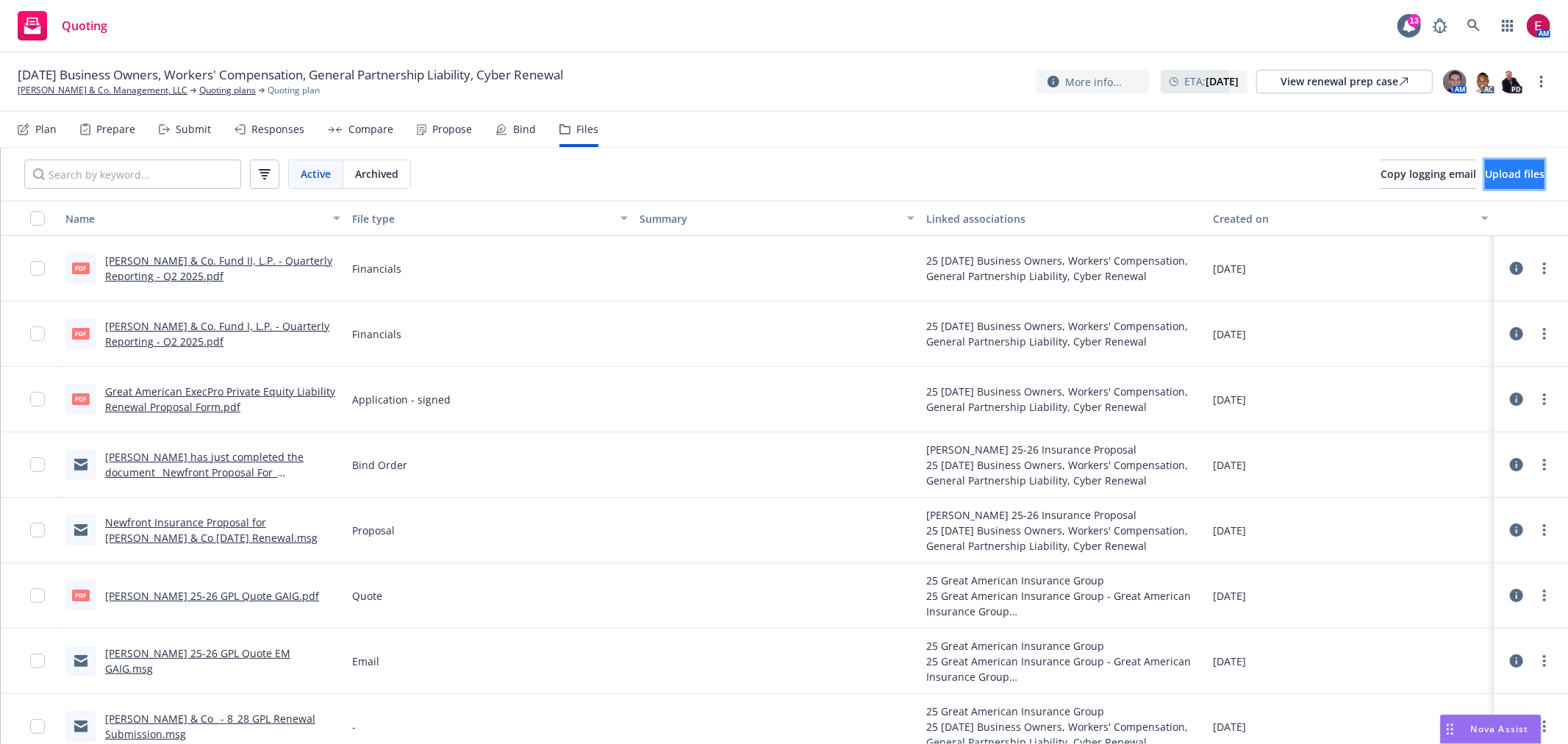
click at [1495, 173] on span "Upload files" at bounding box center [1515, 174] width 59 height 14
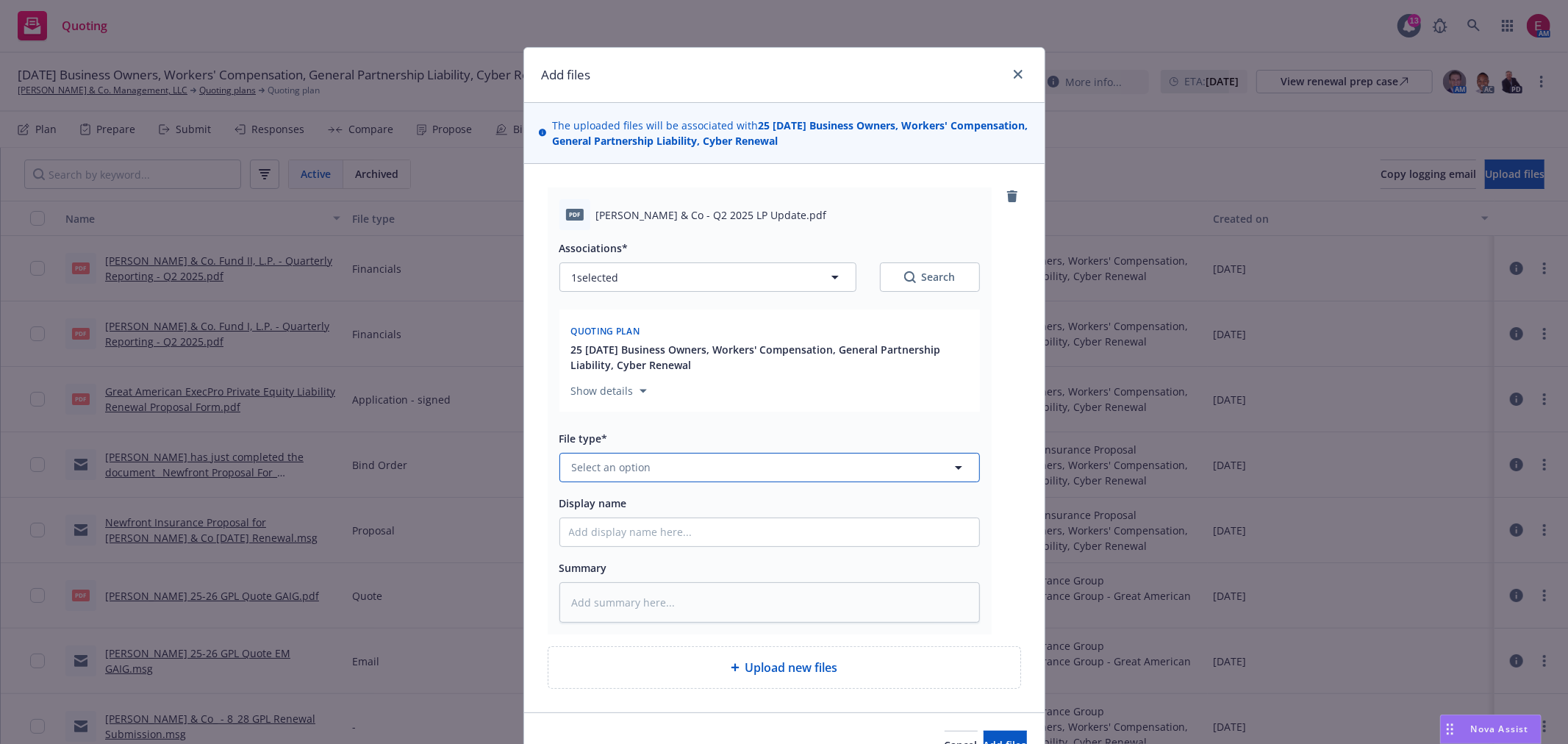
click at [668, 477] on button "Select an option" at bounding box center [770, 467] width 421 height 30
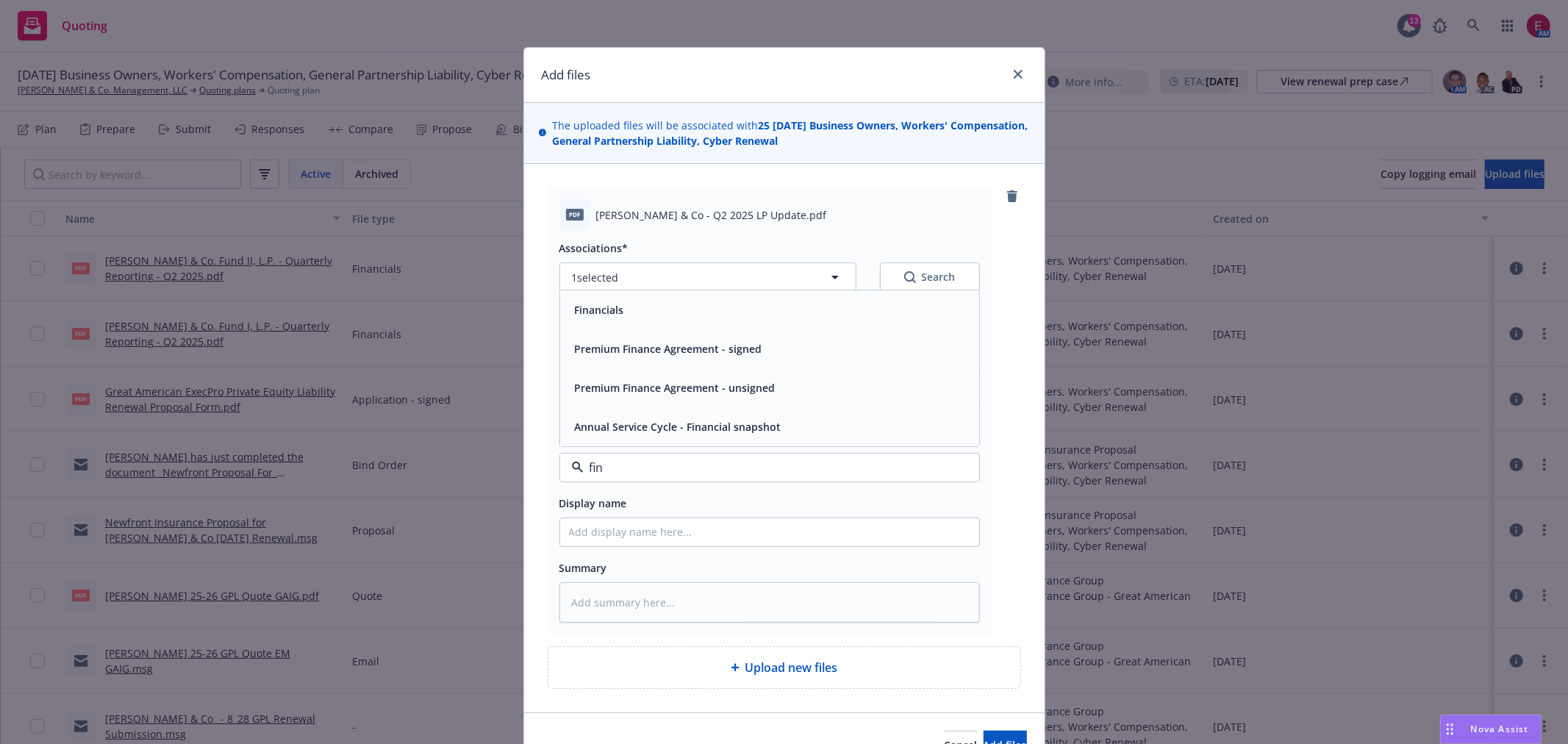
type input "fina"
click at [648, 311] on div "Financials" at bounding box center [770, 309] width 401 height 21
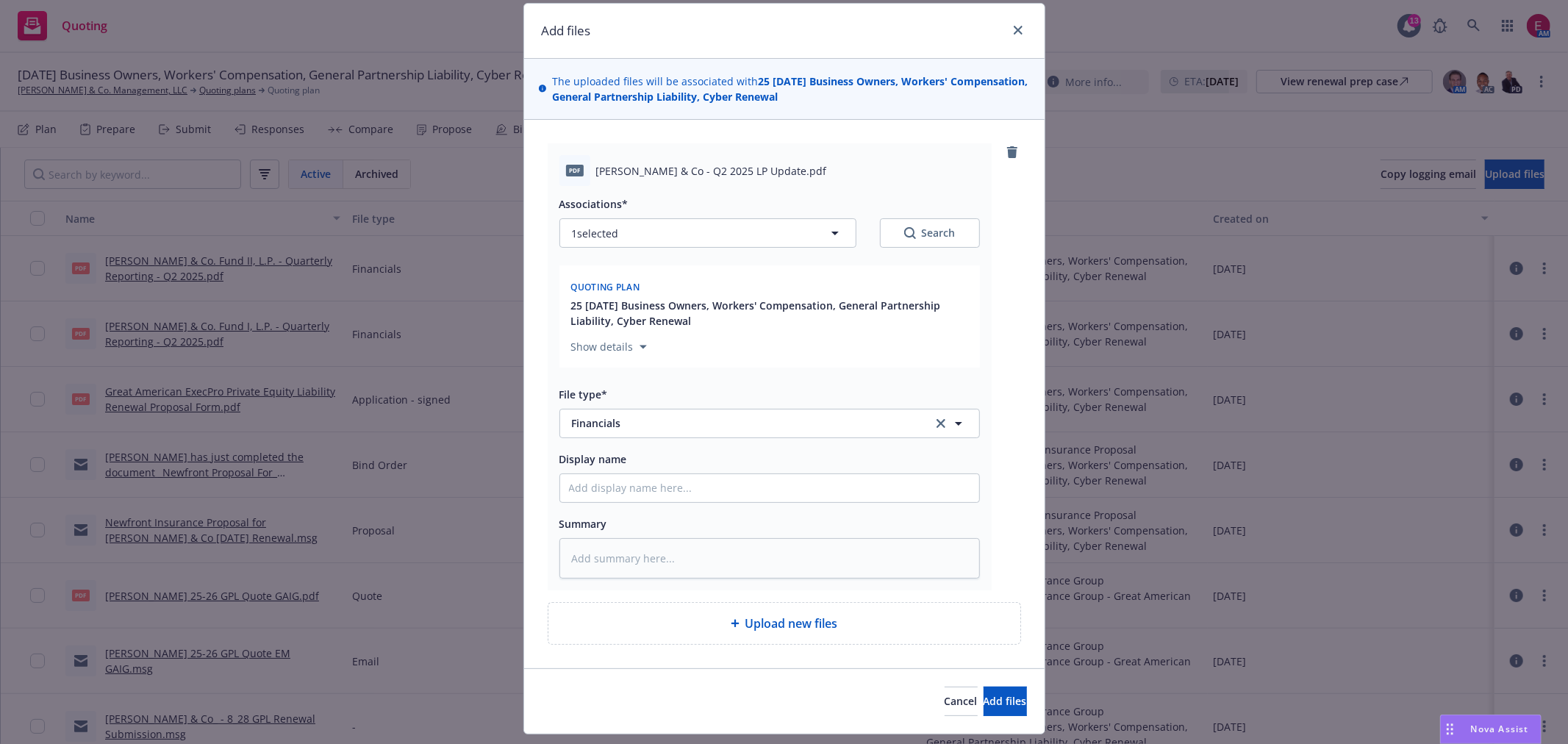
scroll to position [84, 0]
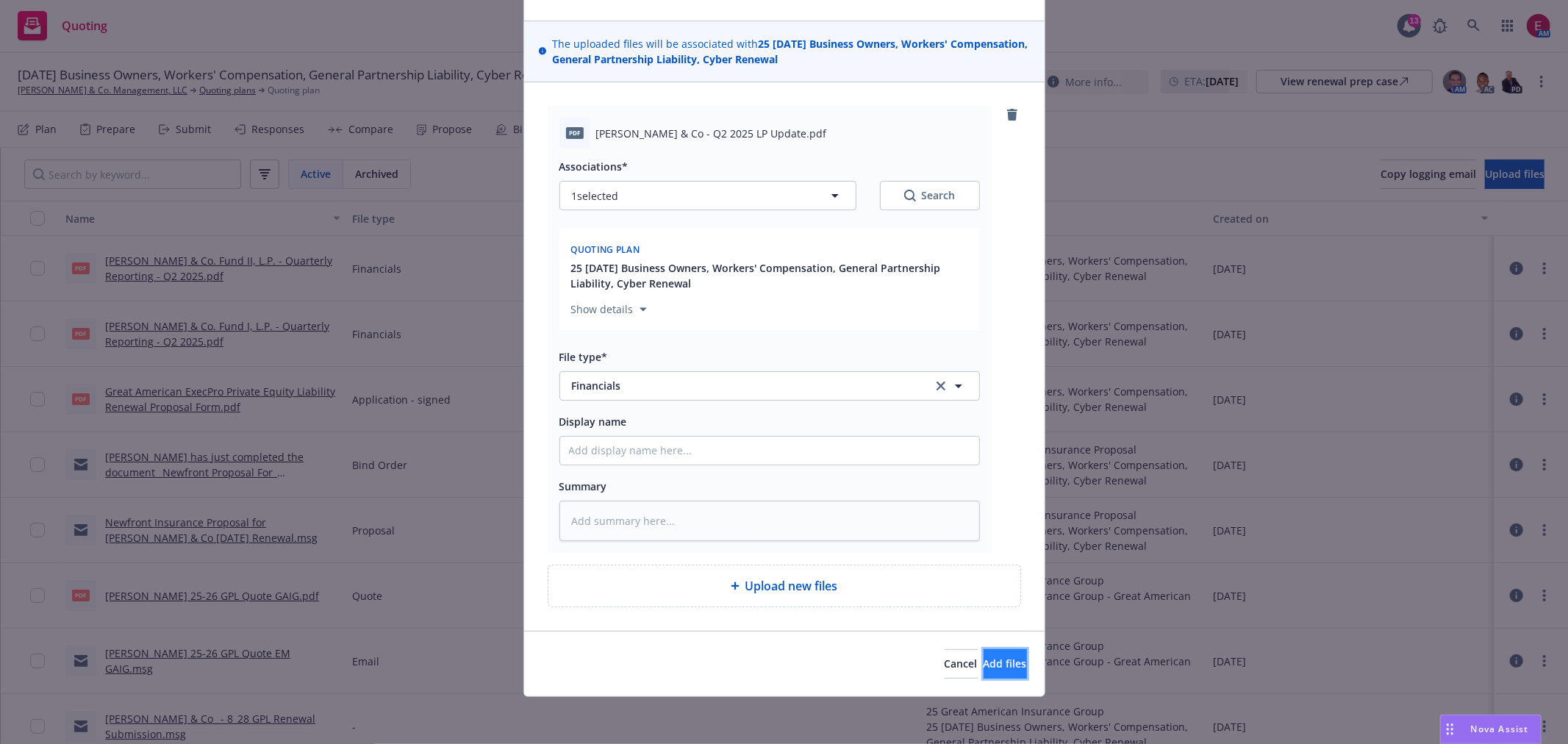
click at [999, 669] on button "Add files" at bounding box center [1006, 664] width 44 height 30
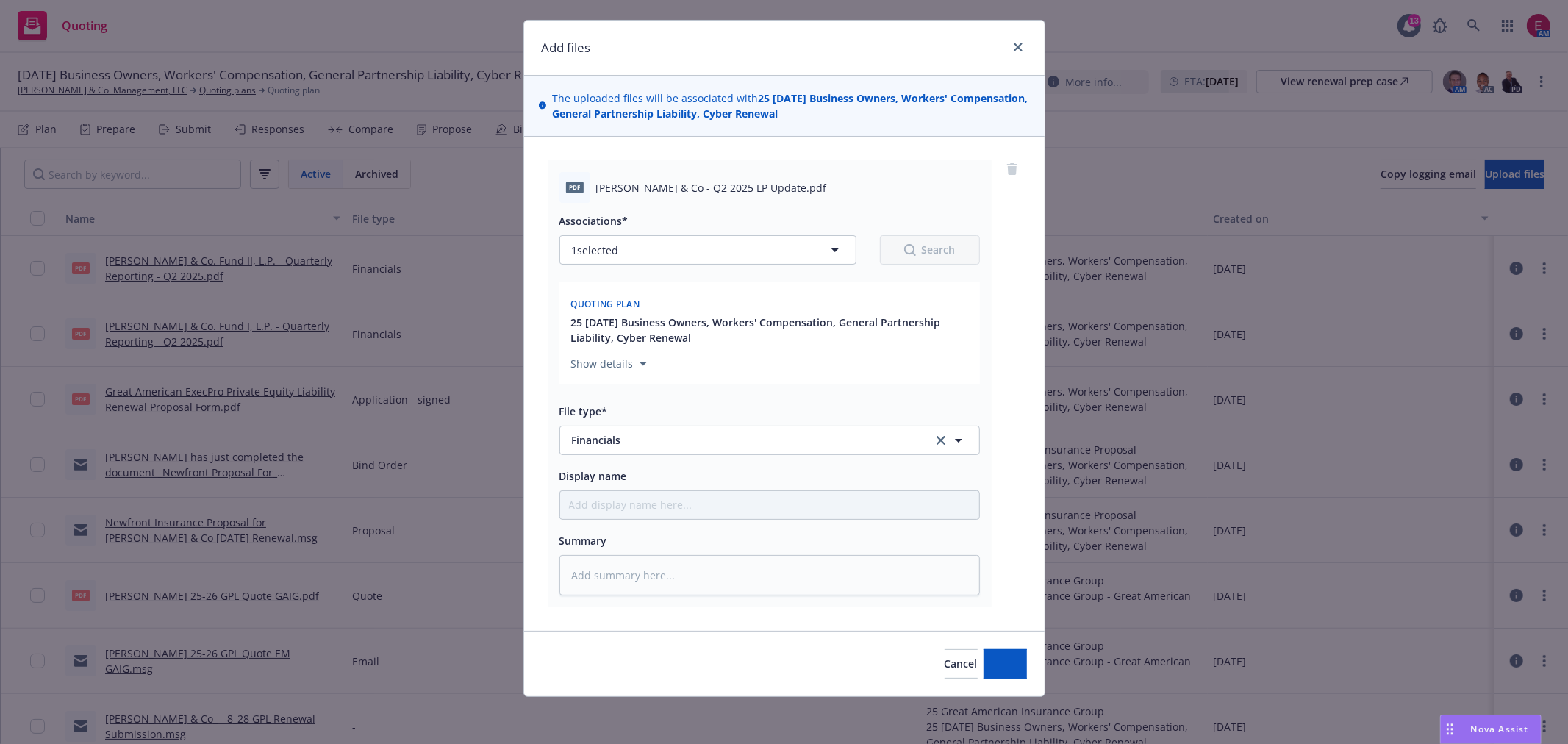
scroll to position [30, 0]
type textarea "x"
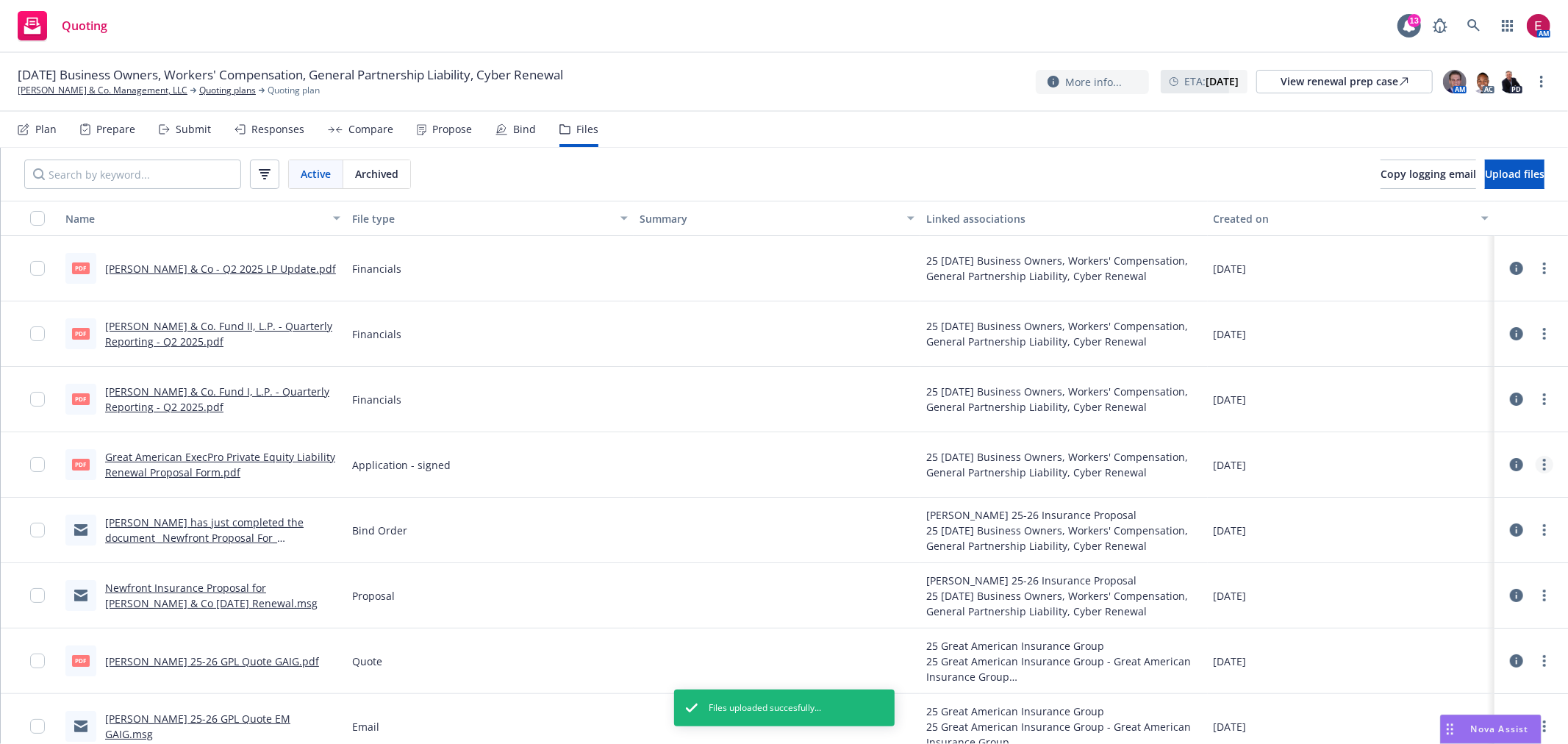
click at [1536, 464] on link "more" at bounding box center [1545, 464] width 18 height 18
click at [1469, 527] on link "Download" at bounding box center [1468, 524] width 146 height 30
click at [447, 124] on div "Propose" at bounding box center [452, 129] width 40 height 12
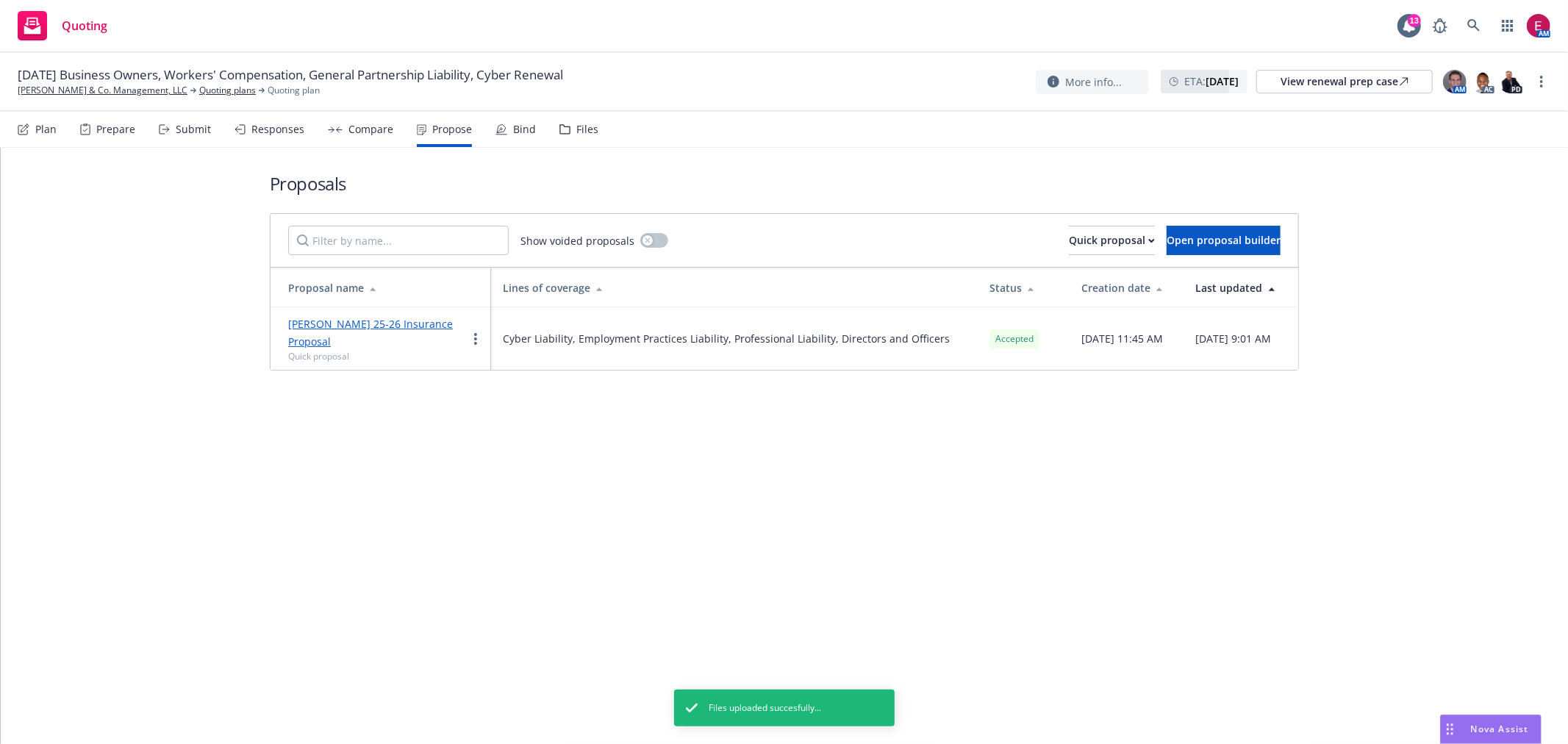
click at [538, 136] on div "Plan Prepare Submit Responses Compare Propose Bind Files" at bounding box center [308, 129] width 581 height 35
click at [520, 133] on div "Bind" at bounding box center [524, 129] width 23 height 12
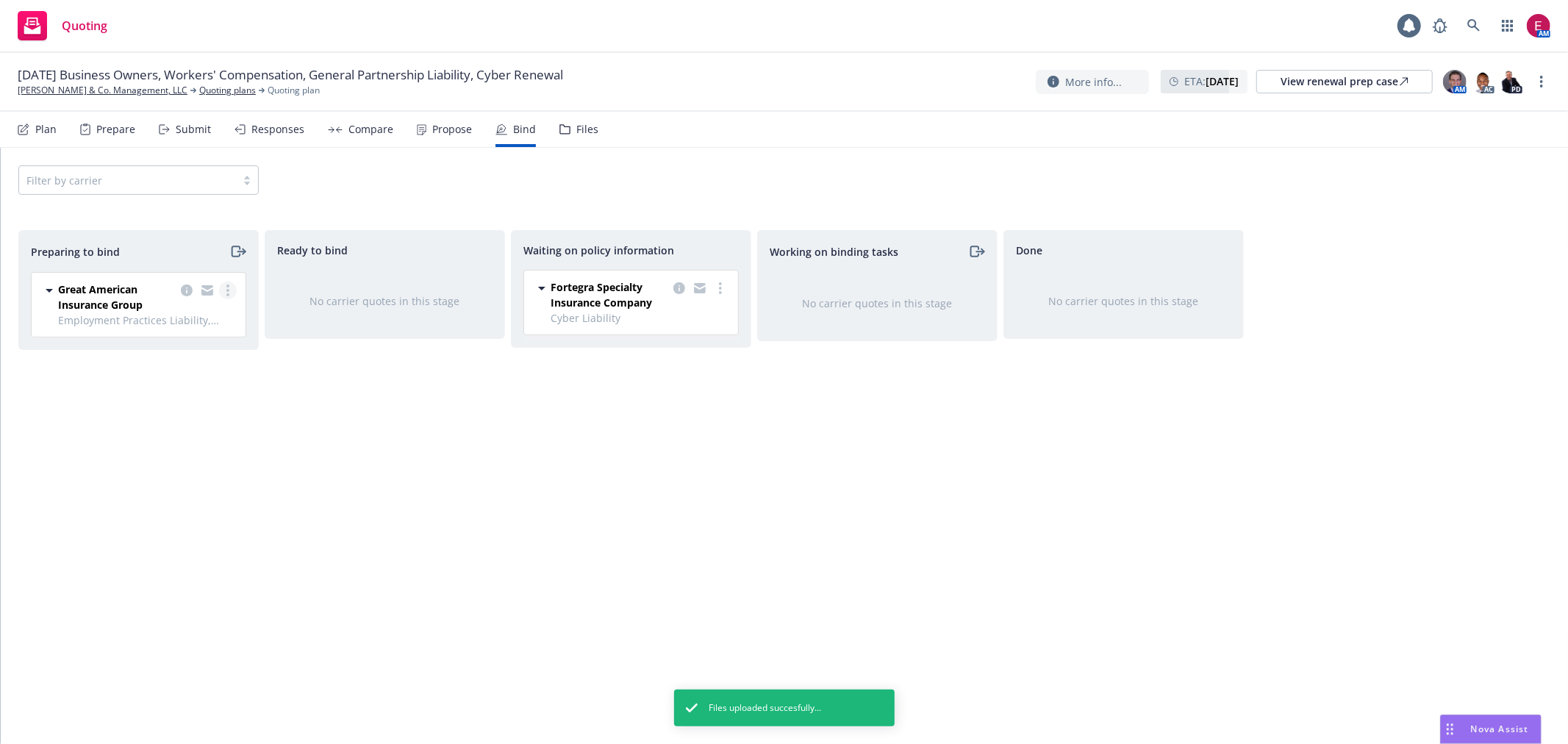
click at [231, 288] on link "more" at bounding box center [227, 291] width 18 height 18
click at [192, 348] on span "Log bind order" at bounding box center [146, 351] width 108 height 14
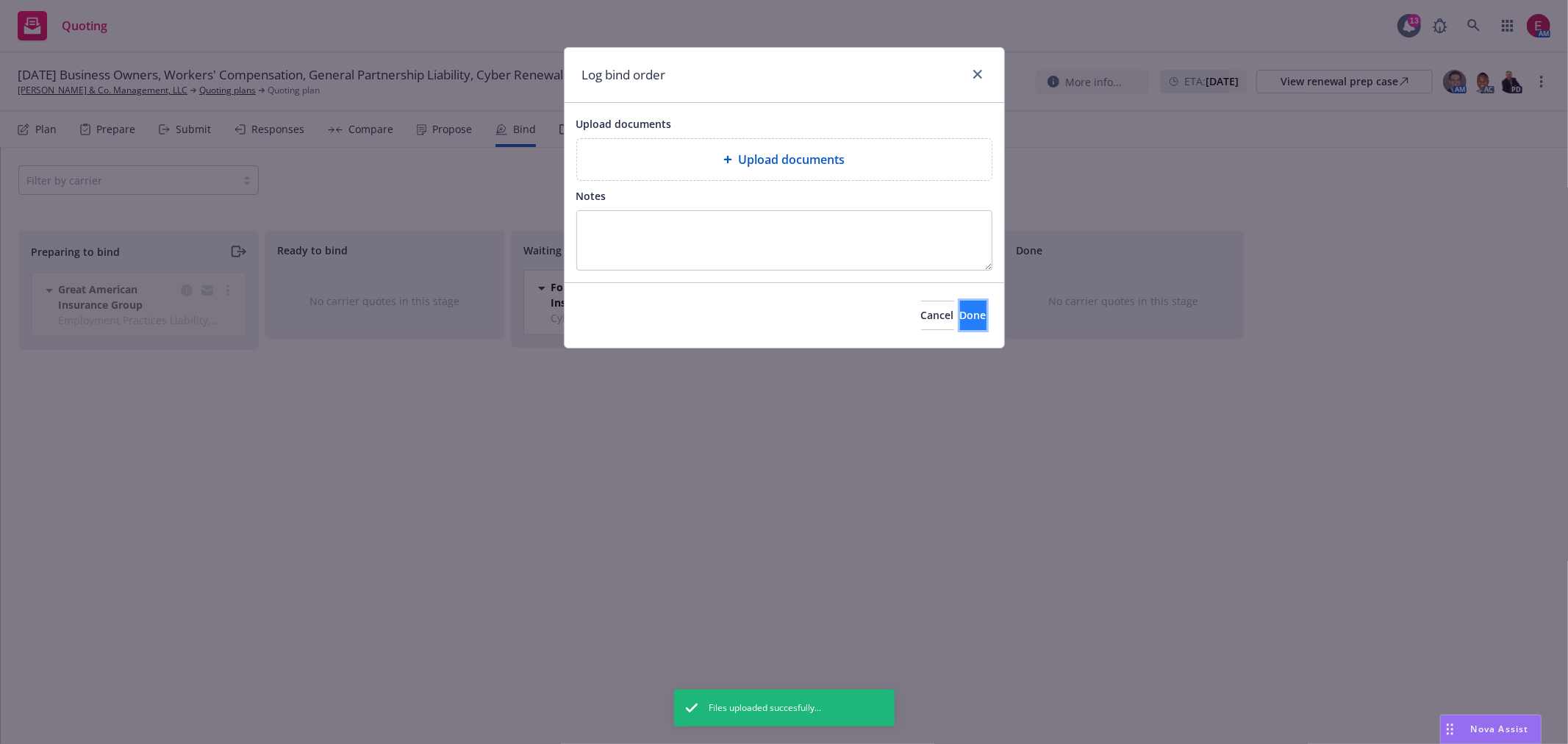
click at [960, 318] on span "Done" at bounding box center [974, 315] width 26 height 14
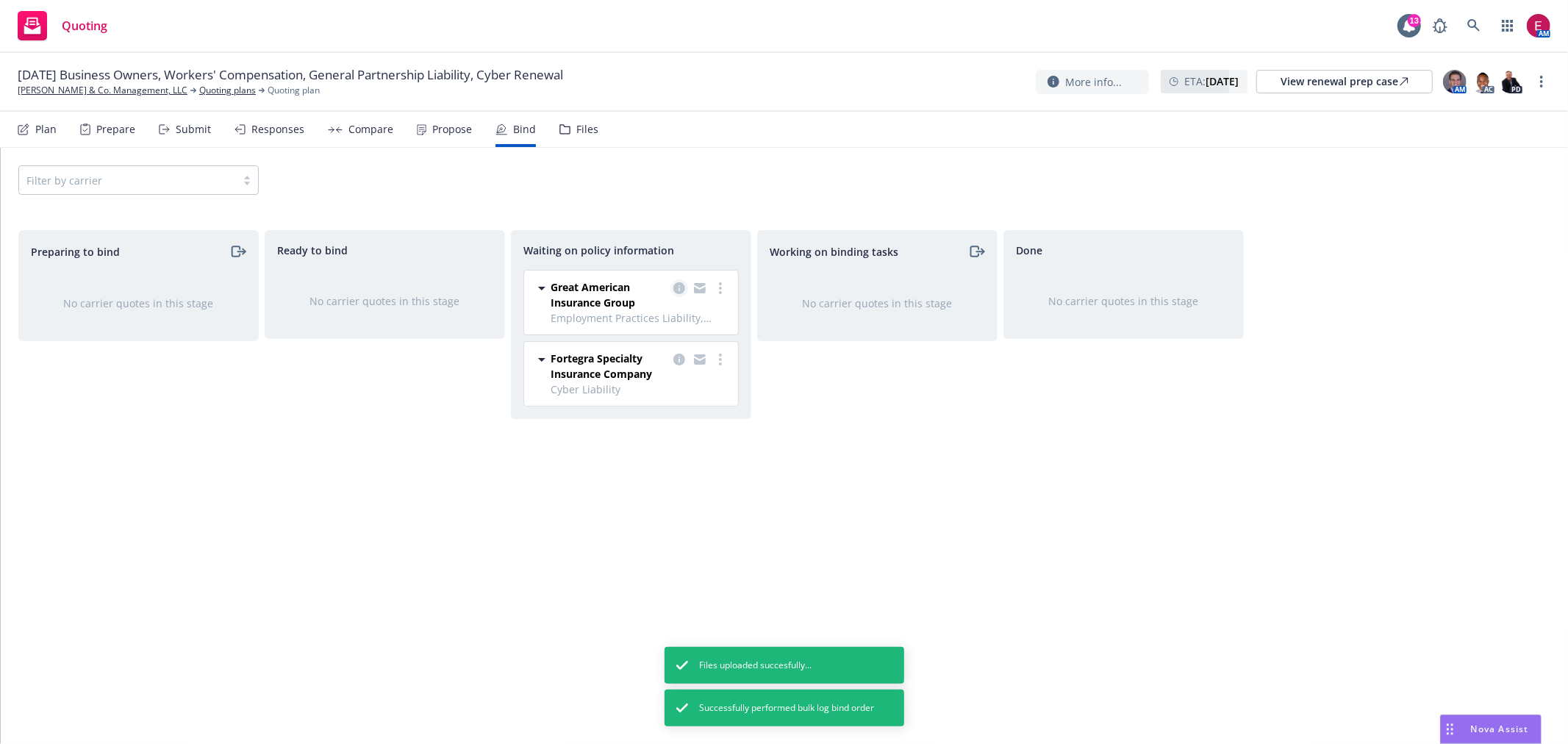
click at [677, 284] on icon "copy logging email" at bounding box center [679, 287] width 12 height 12
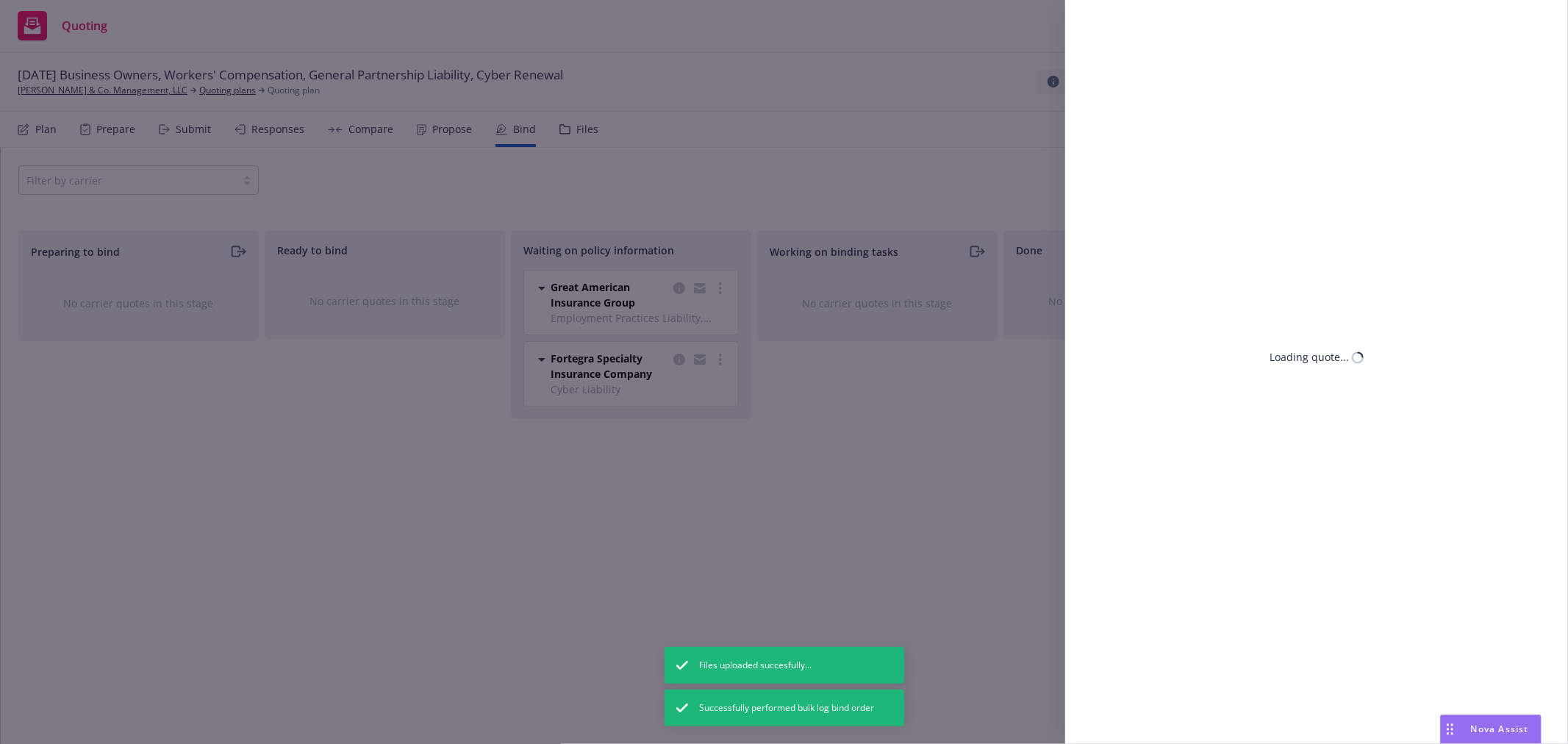
select select "CA"
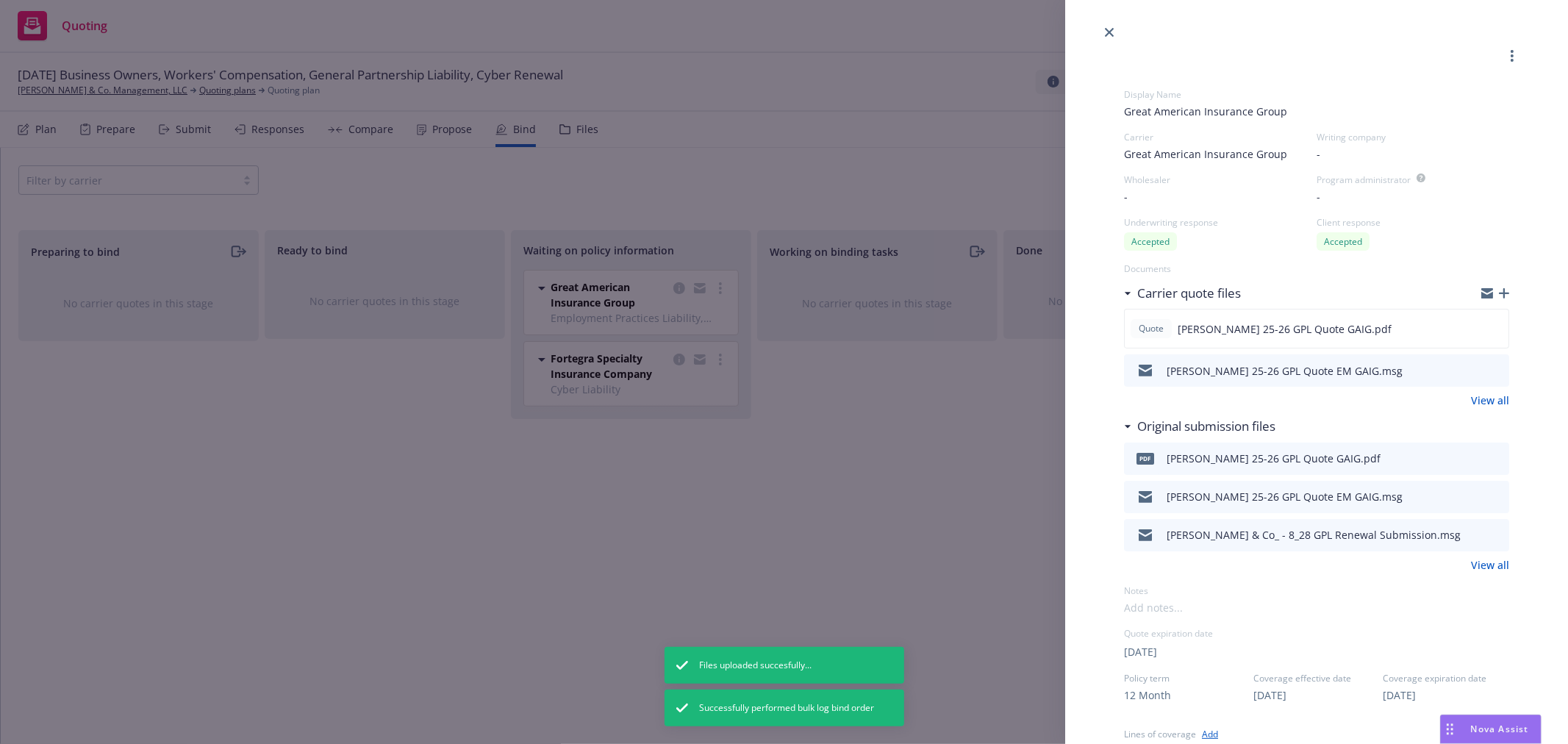
click at [1465, 372] on icon "download file" at bounding box center [1471, 368] width 12 height 12
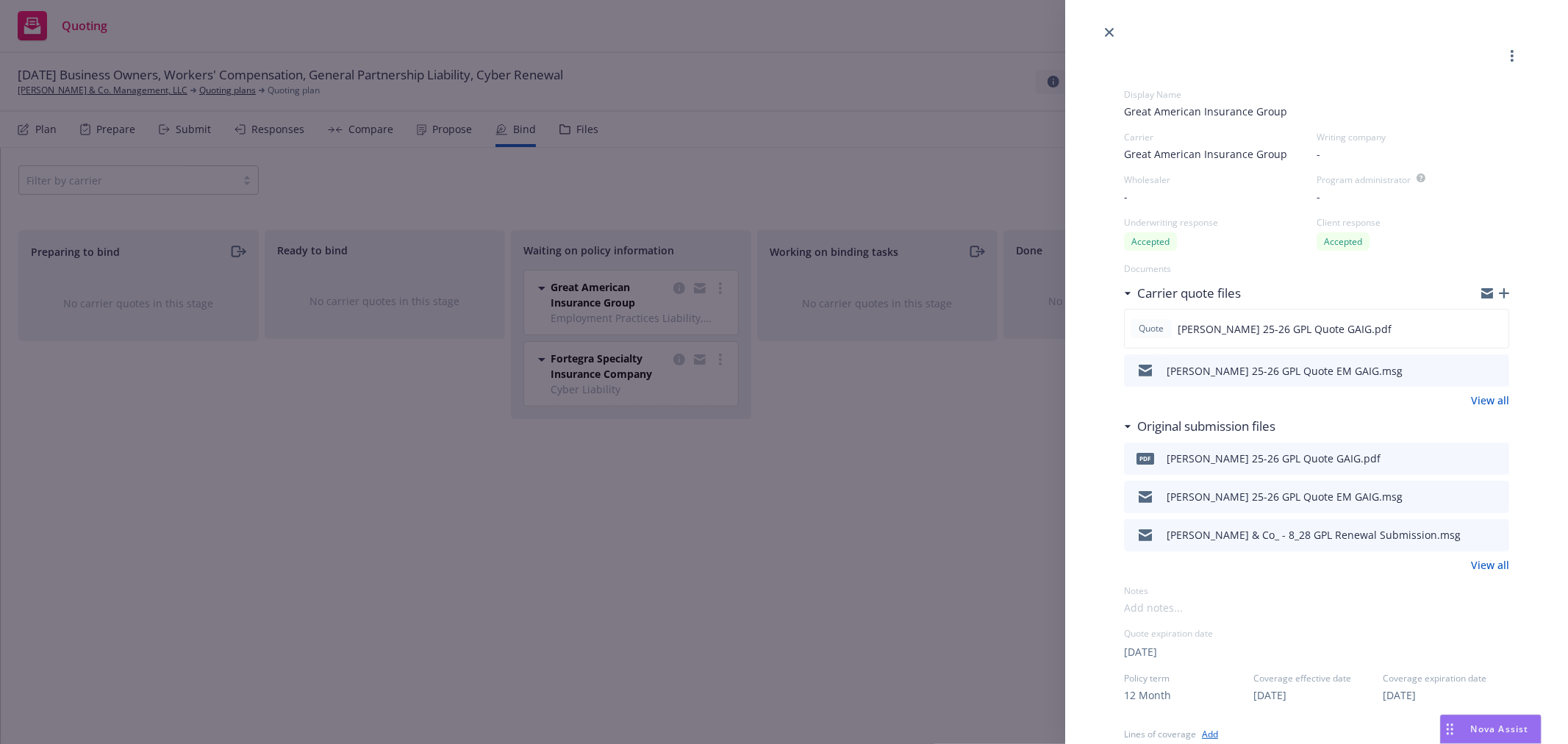
click at [190, 379] on div "Display Name Great American Insurance Group Carrier Great American Insurance Gr…" at bounding box center [784, 372] width 1568 height 744
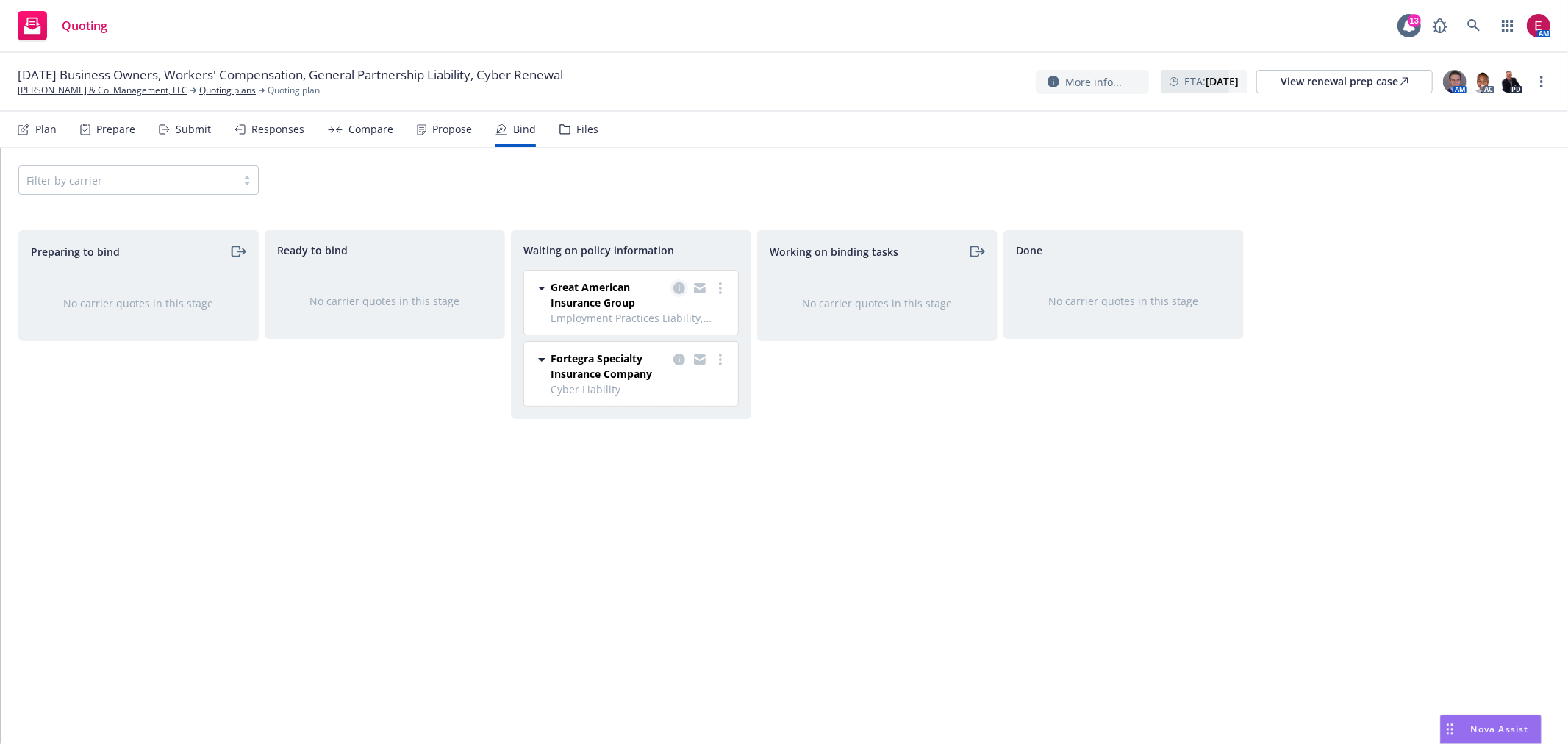
drag, startPoint x: 657, startPoint y: 284, endPoint x: 670, endPoint y: 284, distance: 13.0
click at [664, 284] on span "Great American Insurance Group" at bounding box center [609, 295] width 117 height 31
click at [671, 284] on link "copy logging email" at bounding box center [679, 288] width 18 height 18
select select "CA"
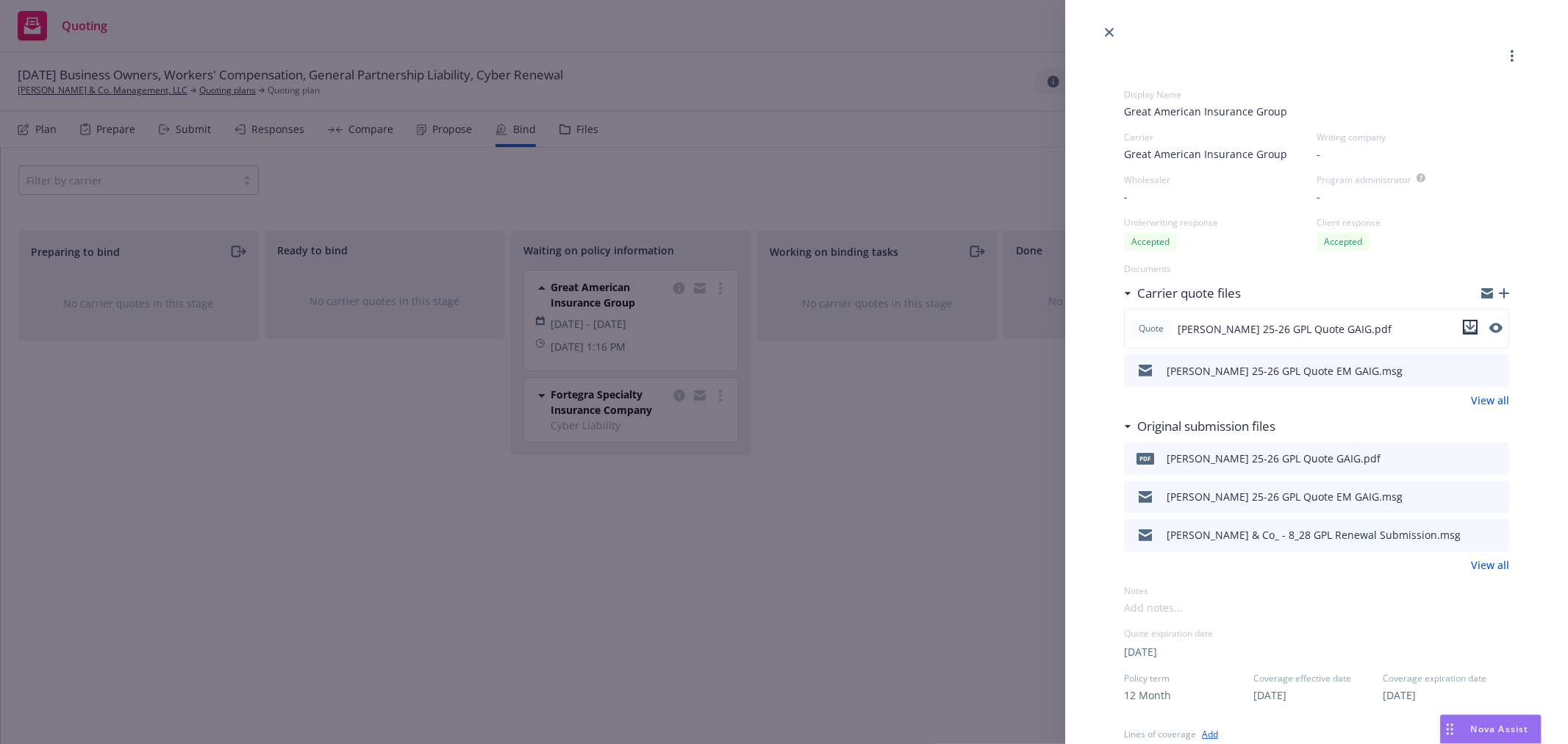
click at [1465, 321] on button "download file" at bounding box center [1470, 327] width 15 height 15
click at [767, 136] on div "Display Name Great American Insurance Group Carrier Great American Insurance Gr…" at bounding box center [784, 372] width 1568 height 744
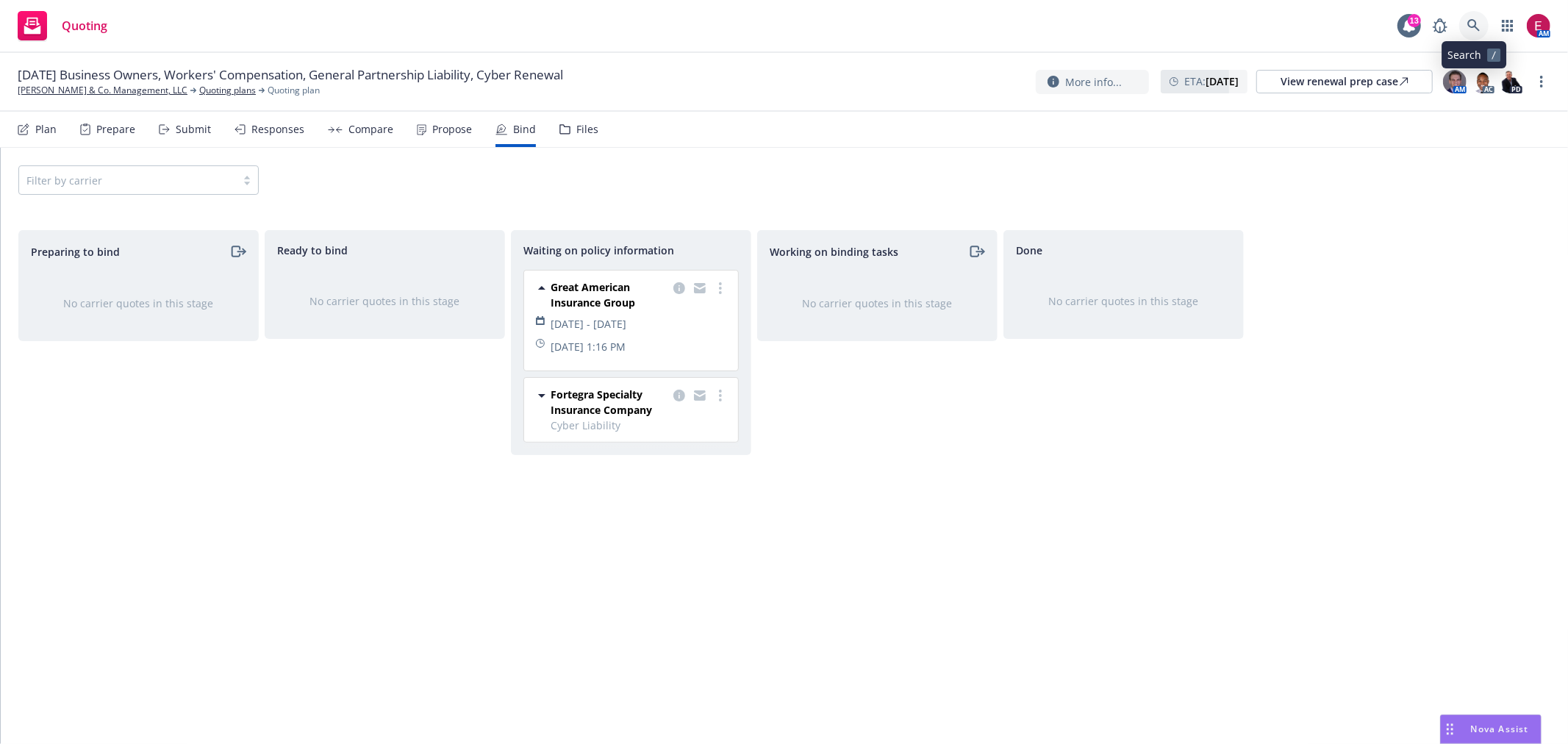
click at [1473, 16] on link at bounding box center [1475, 26] width 30 height 30
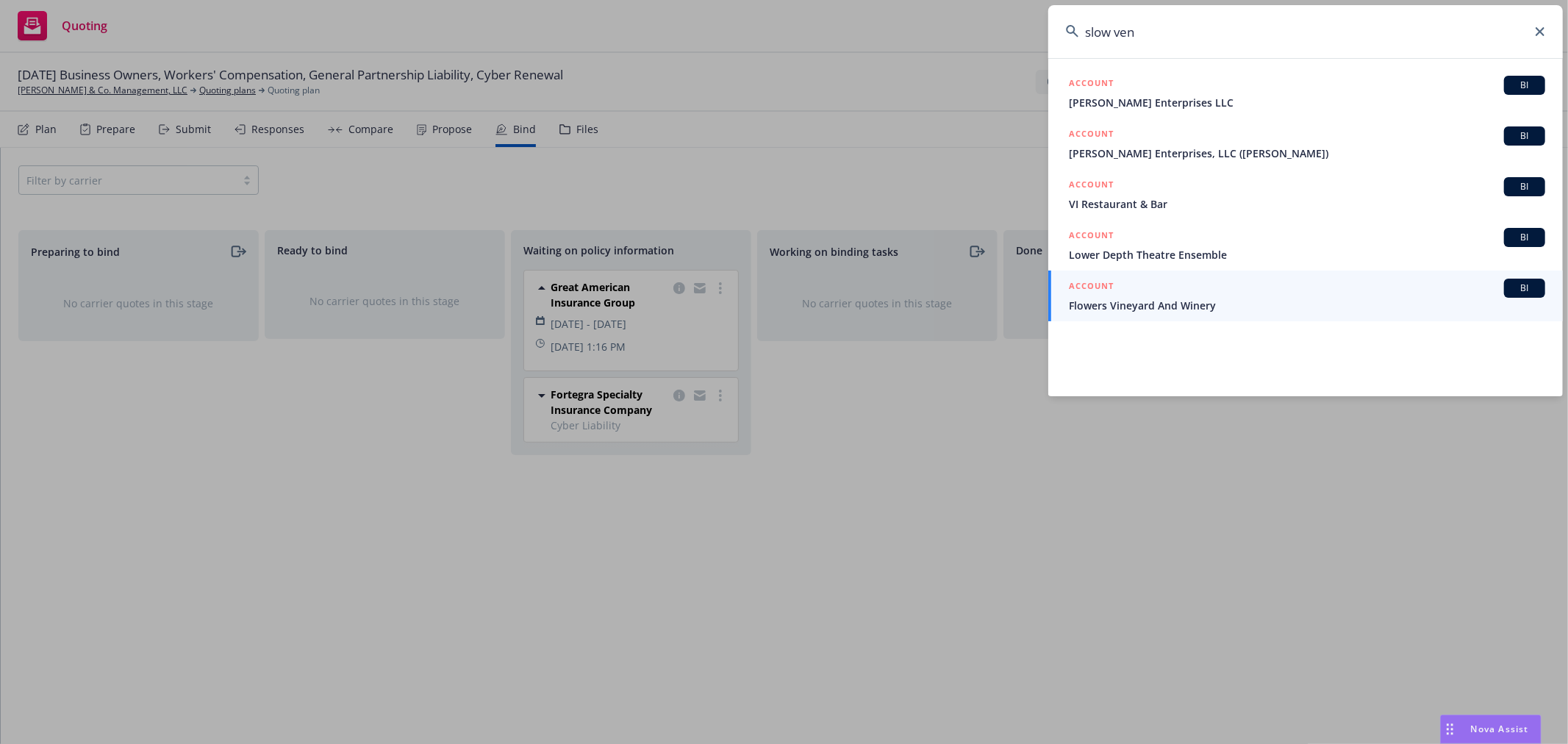
type input "slow ven"
